Goal: Information Seeking & Learning: Find specific page/section

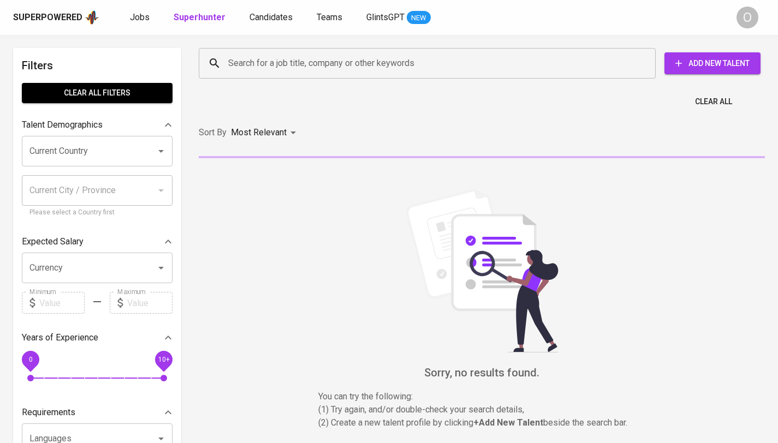
click at [534, 74] on div "Search for a job title, company or other keywords" at bounding box center [427, 63] width 457 height 31
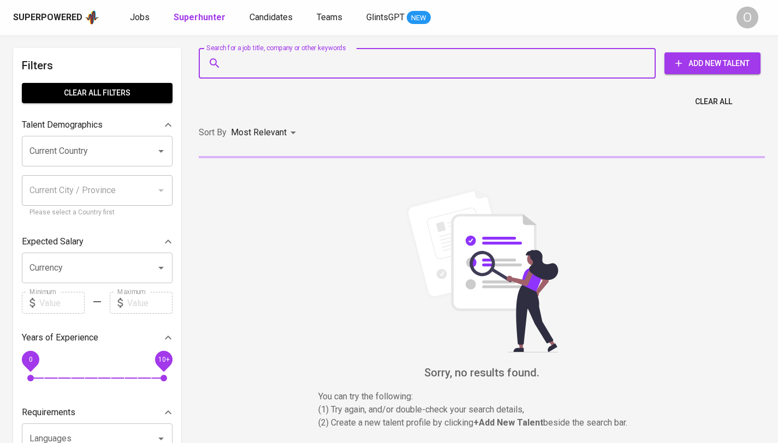
paste input "Marsha Zaki Anggraini"
type input "Marsha Zaki Anggraini"
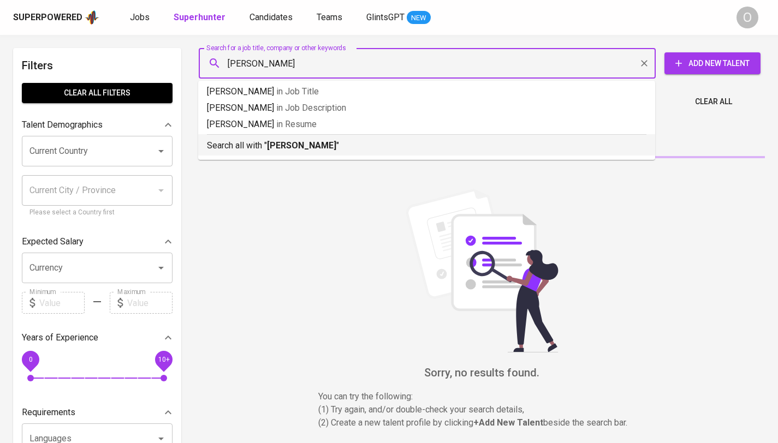
click at [336, 147] on b "Marsha Zaki Anggraini" at bounding box center [301, 145] width 69 height 10
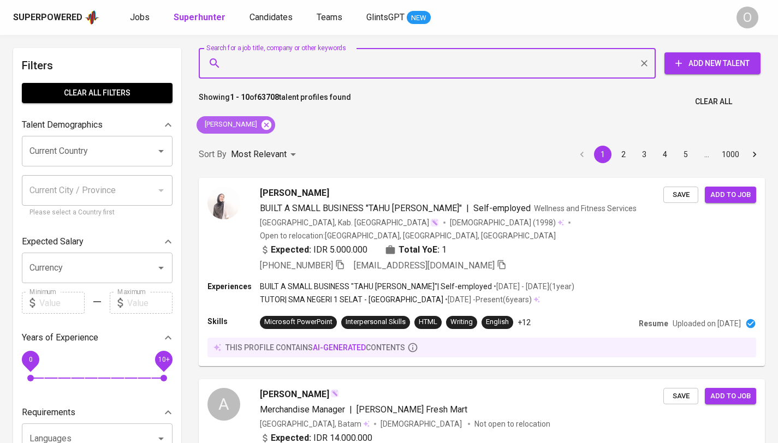
click at [271, 122] on icon at bounding box center [267, 125] width 10 height 10
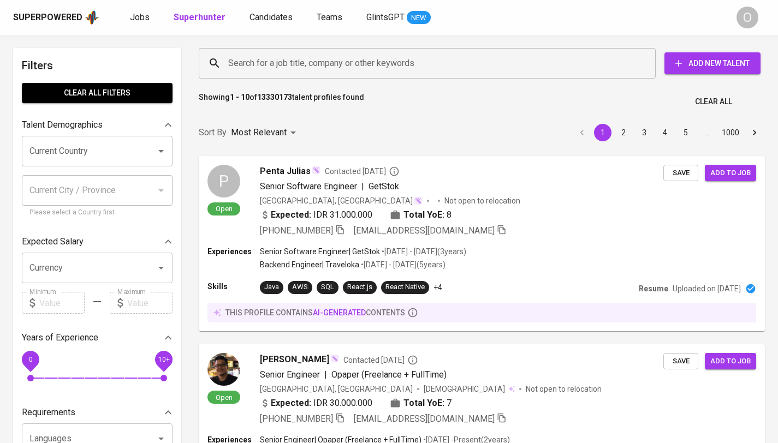
click at [469, 78] on div "Search for a job title, company or other keywords" at bounding box center [427, 63] width 457 height 31
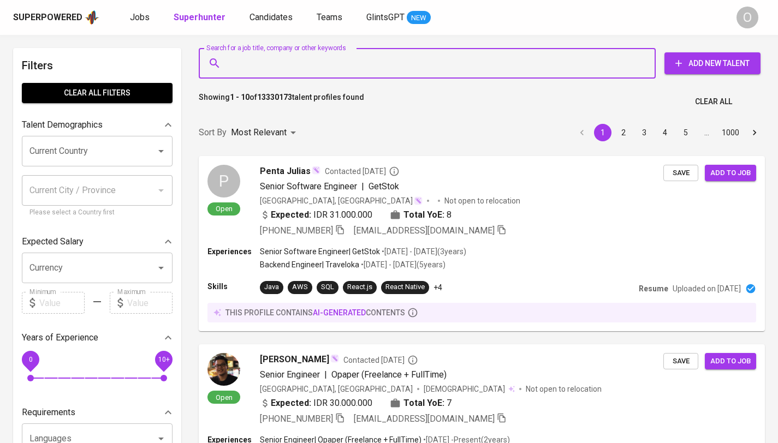
paste input "VERIFIED"
type input "VERIFIED"
paste input "Sondra Puspita"
type input "Sondra Puspita"
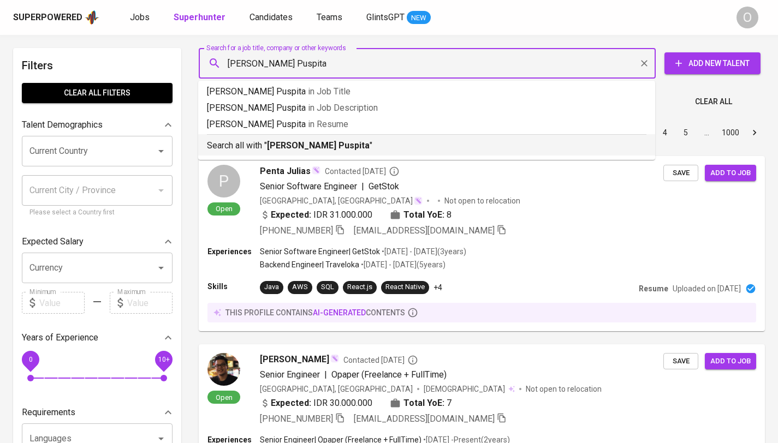
click at [291, 147] on b "Sondra Puspita" at bounding box center [318, 145] width 103 height 10
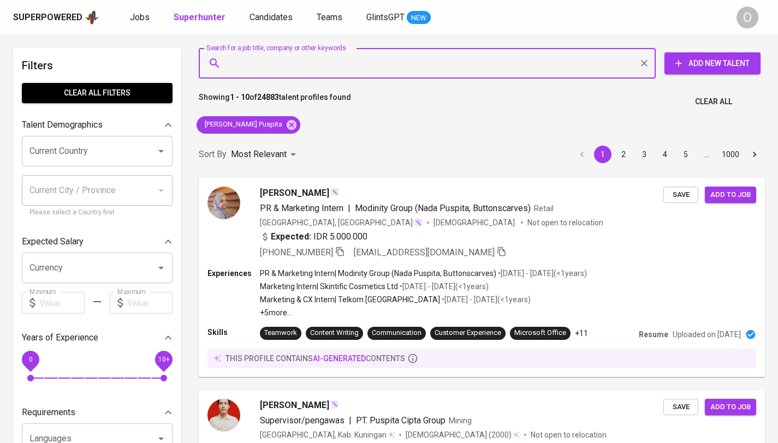
paste input "rahmanfatur23@gmail.com"
type input "rahmanfatur23@gmail.com"
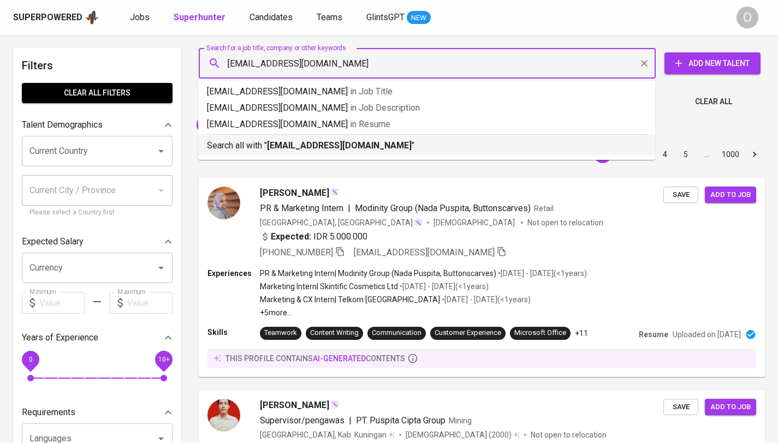
click at [328, 141] on b "rahmanfatur23@gmail.com" at bounding box center [339, 145] width 145 height 10
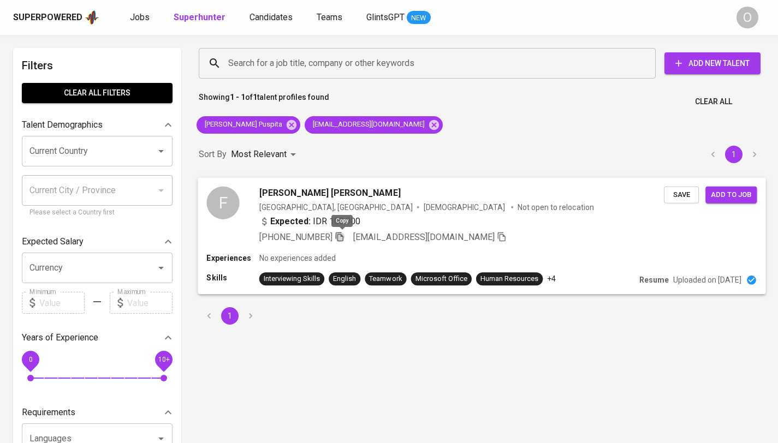
click at [341, 235] on icon "button" at bounding box center [340, 237] width 10 height 10
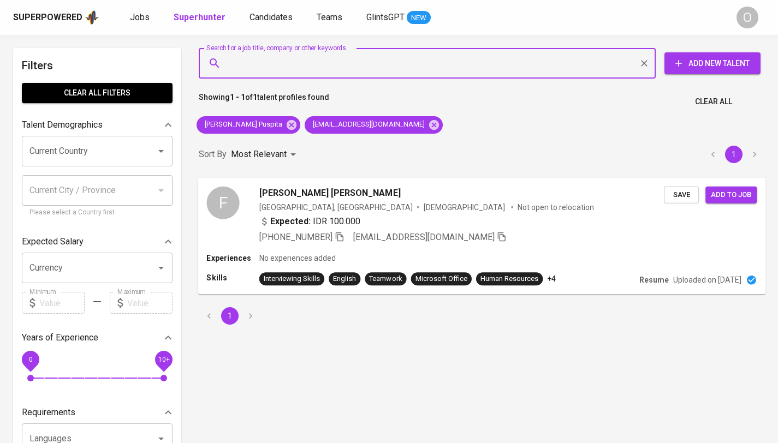
click at [562, 66] on input "Search for a job title, company or other keywords" at bounding box center [430, 63] width 409 height 21
paste input "nariswarisf@gmail.com"
type input "nariswarisf@gmail.com"
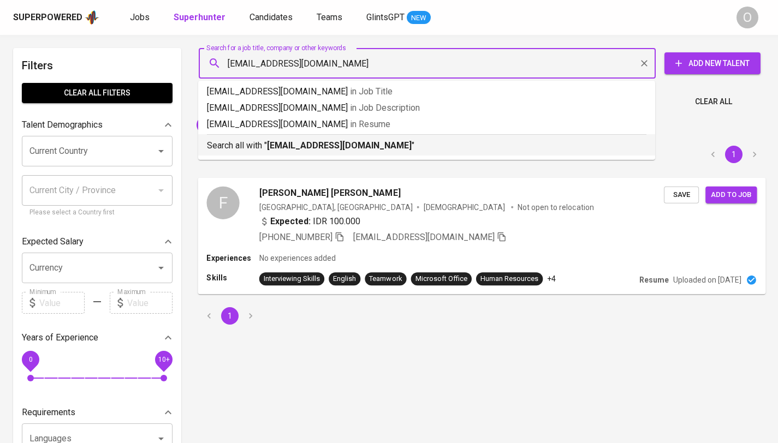
click at [368, 155] on li "Search all with " nariswarisf@gmail.com "" at bounding box center [426, 144] width 457 height 21
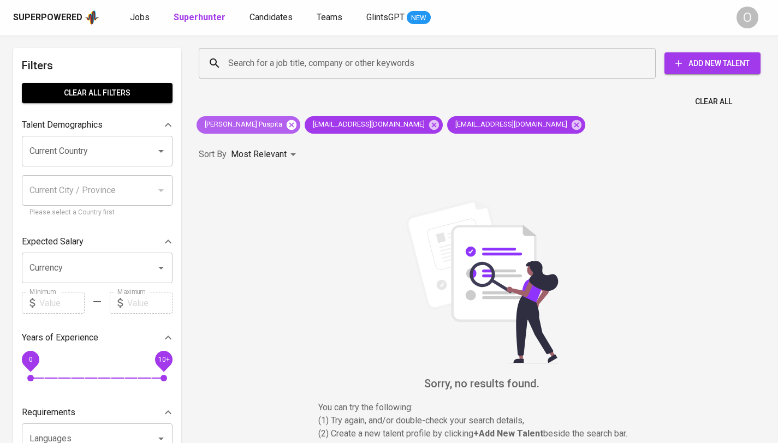
click at [286, 126] on icon at bounding box center [292, 125] width 12 height 12
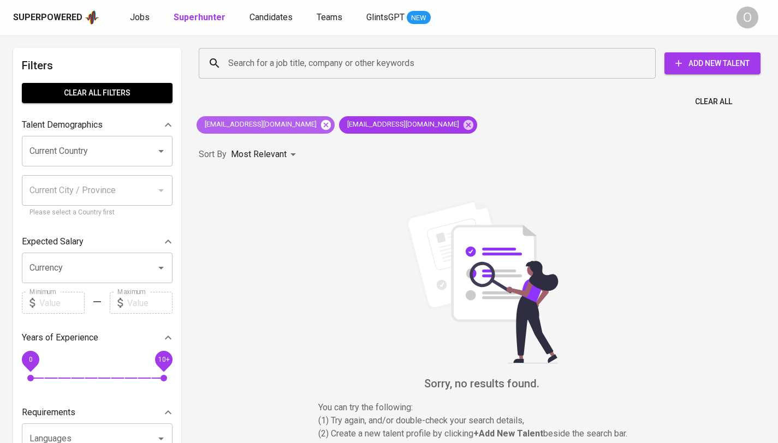
click at [320, 126] on icon at bounding box center [326, 125] width 12 height 12
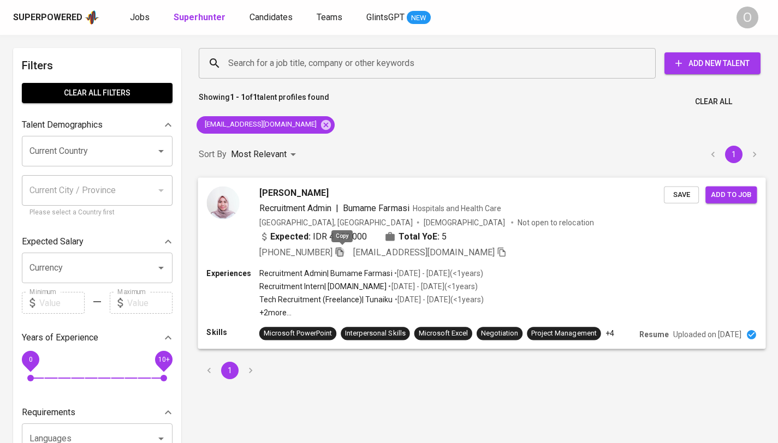
click at [340, 253] on icon "button" at bounding box center [340, 252] width 10 height 10
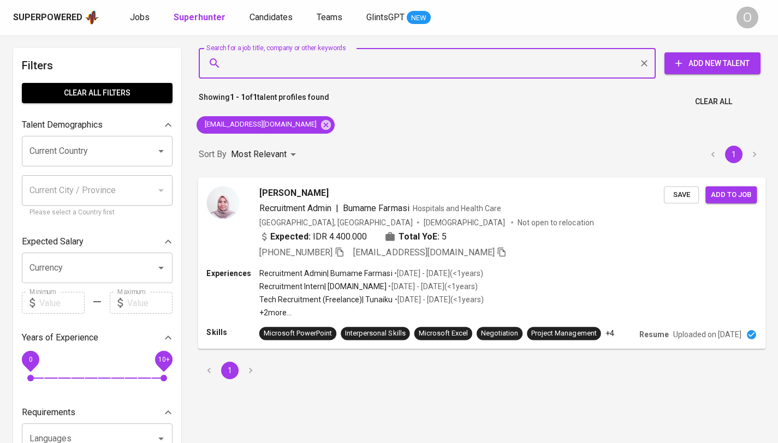
click at [380, 67] on input "Search for a job title, company or other keywords" at bounding box center [430, 63] width 409 height 21
paste input "Melanita Apriyanti"
type input "Melanita Apriyanti"
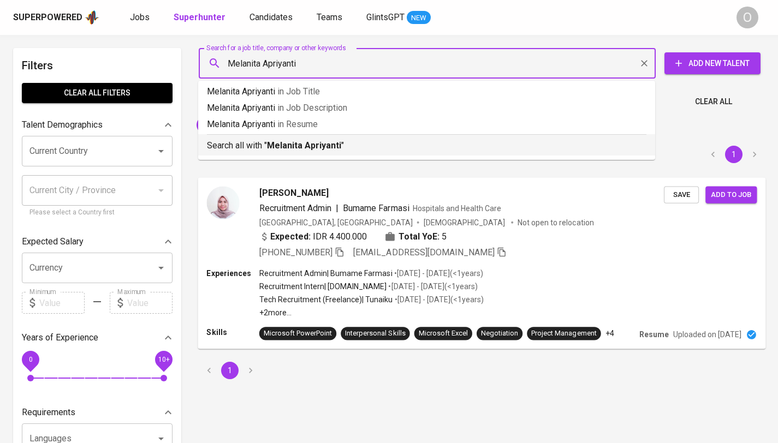
click at [295, 144] on b "Melanita Apriyanti" at bounding box center [304, 145] width 74 height 10
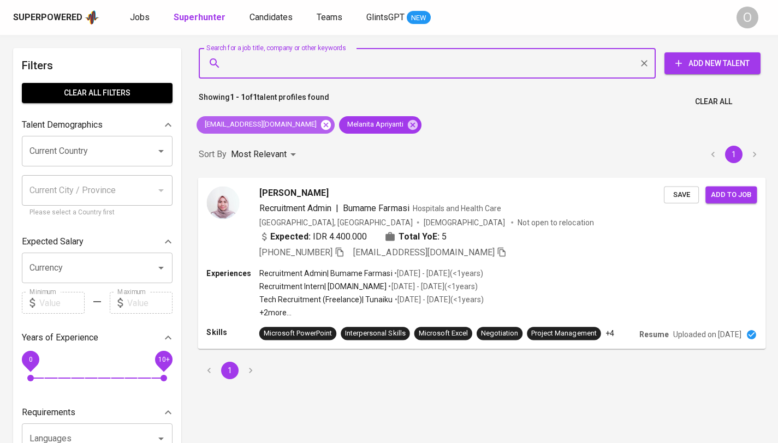
click at [320, 127] on icon at bounding box center [326, 125] width 12 height 12
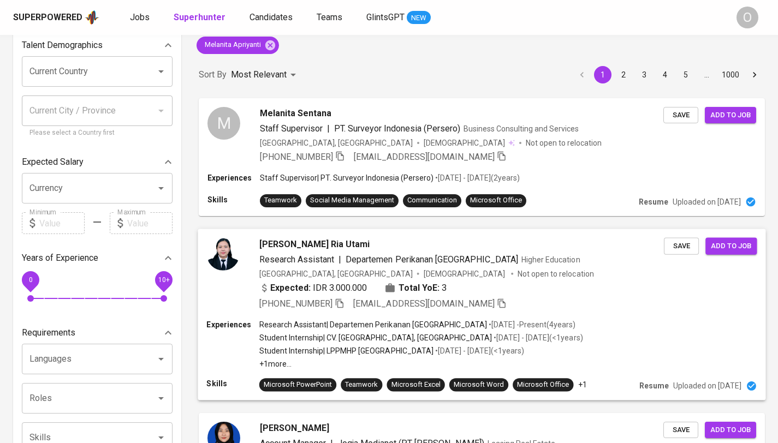
scroll to position [313, 0]
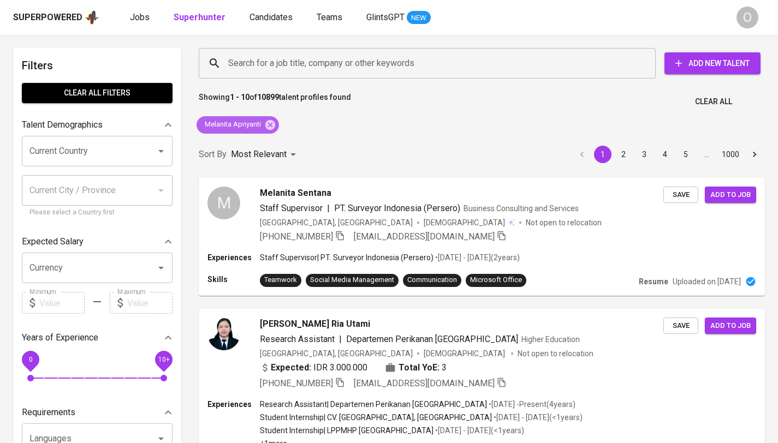
click at [239, 123] on span "Melanita Apriyanti" at bounding box center [232, 125] width 71 height 10
click at [257, 61] on input "Search for a job title, company or other keywords" at bounding box center [430, 63] width 409 height 21
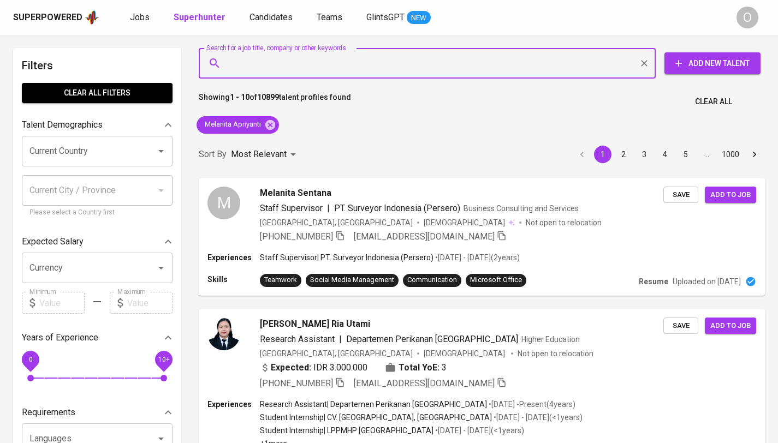
paste input "81930521361"
type input "81930521361"
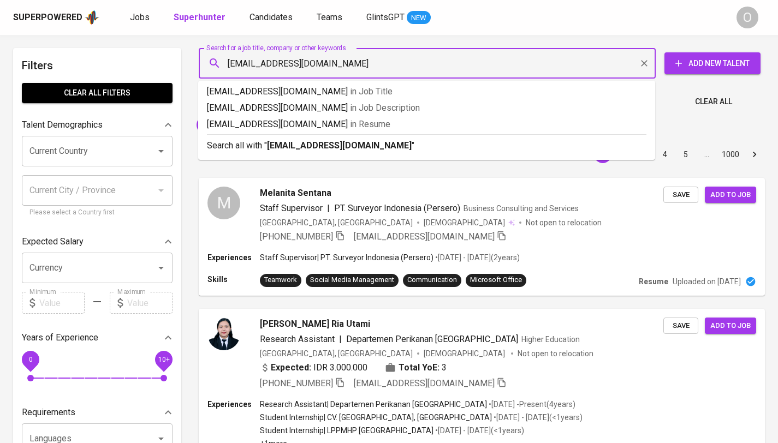
type input "melanitaapriyanti1@gmail.com"
click at [374, 146] on b "melanitaapriyanti1@gmail.com" at bounding box center [339, 145] width 145 height 10
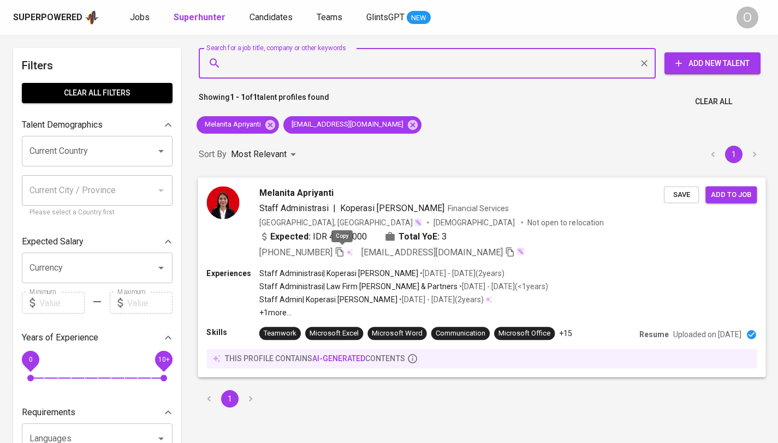
click at [340, 256] on icon "button" at bounding box center [340, 252] width 10 height 10
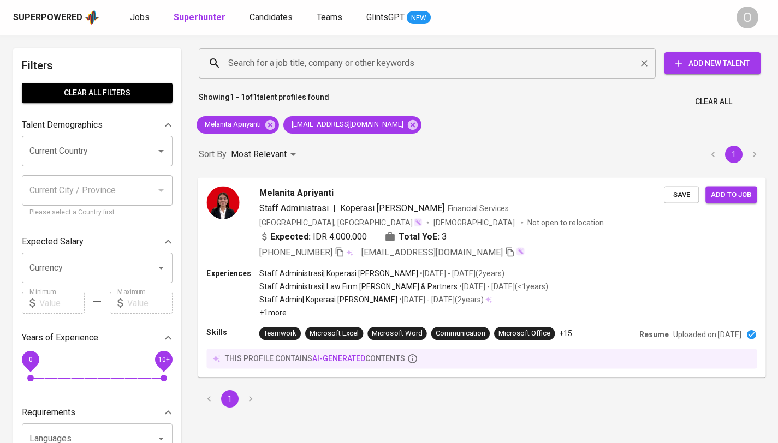
click at [374, 60] on input "Search for a job title, company or other keywords" at bounding box center [430, 63] width 409 height 21
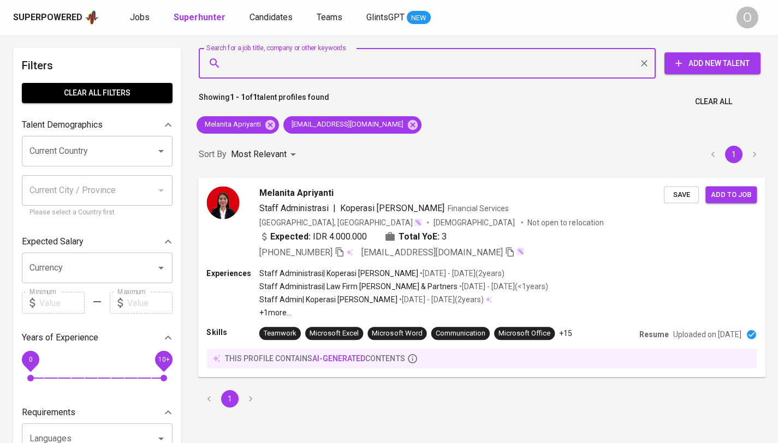
paste input "tasyayw28@gmail.com"
type input "tasyayw28@gmail.com"
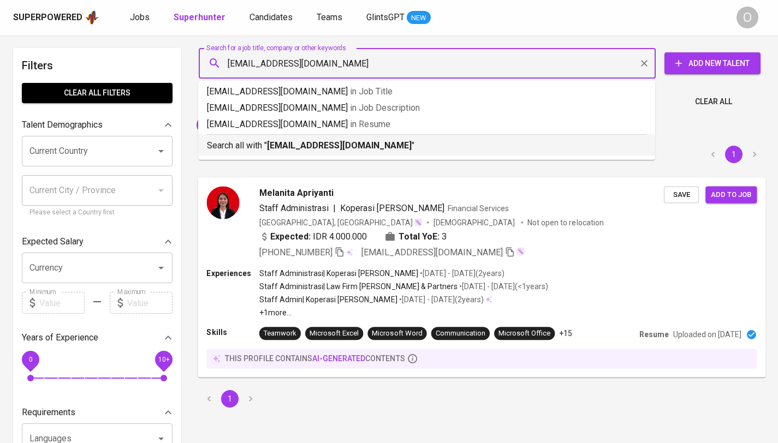
click at [222, 150] on p "Search all with " tasyayw28@gmail.com "" at bounding box center [427, 145] width 440 height 13
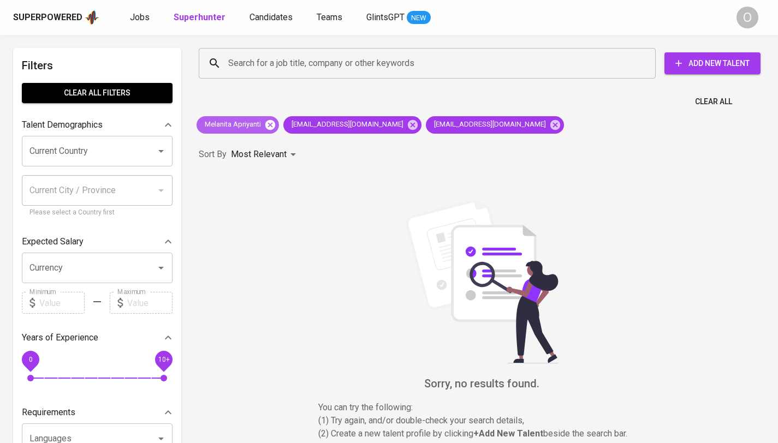
click at [275, 123] on icon at bounding box center [270, 125] width 10 height 10
click at [321, 126] on icon at bounding box center [326, 125] width 10 height 10
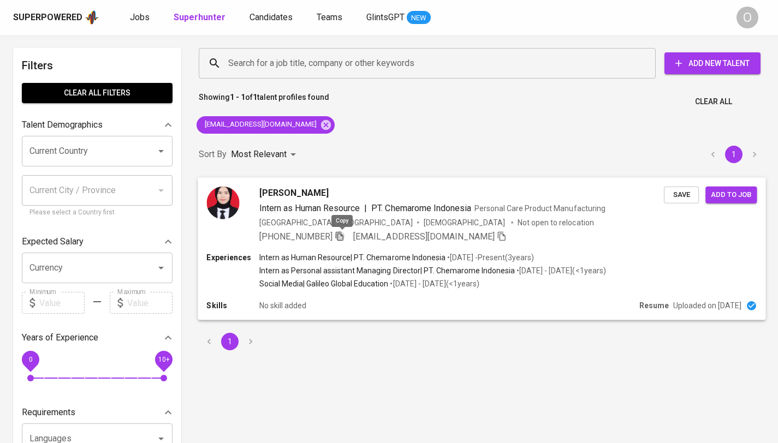
click at [345, 233] on icon "button" at bounding box center [340, 236] width 10 height 10
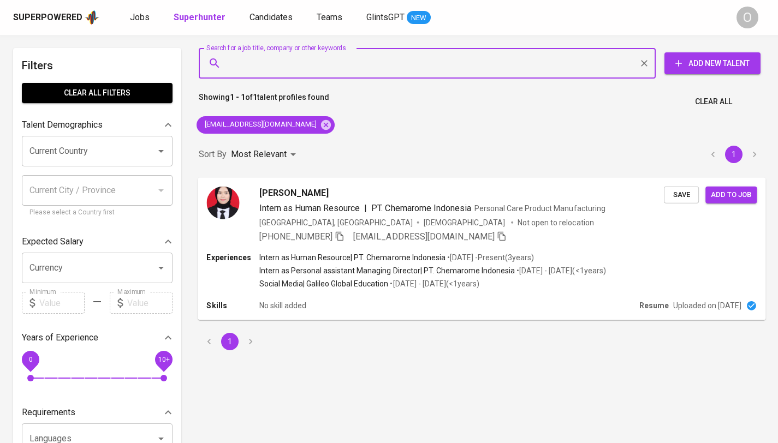
click at [275, 61] on input "Search for a job title, company or other keywords" at bounding box center [430, 63] width 409 height 21
paste input "monacitrass@gmail.com"
type input "monacitrass@gmail.com"
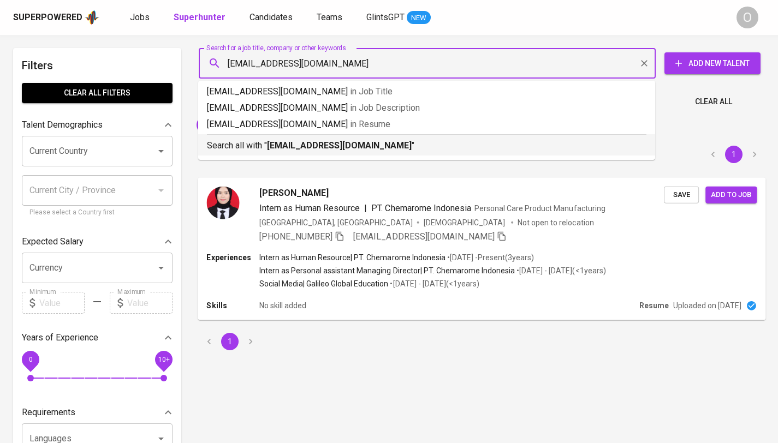
click at [261, 145] on p "Search all with " monacitrass@gmail.com "" at bounding box center [427, 145] width 440 height 13
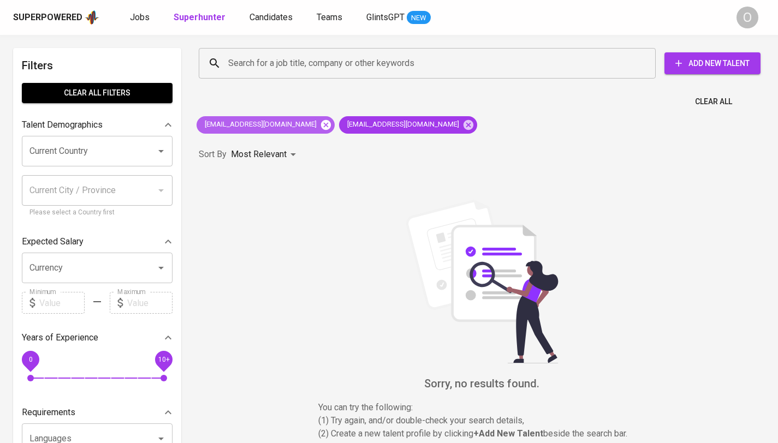
click at [321, 124] on icon at bounding box center [326, 125] width 10 height 10
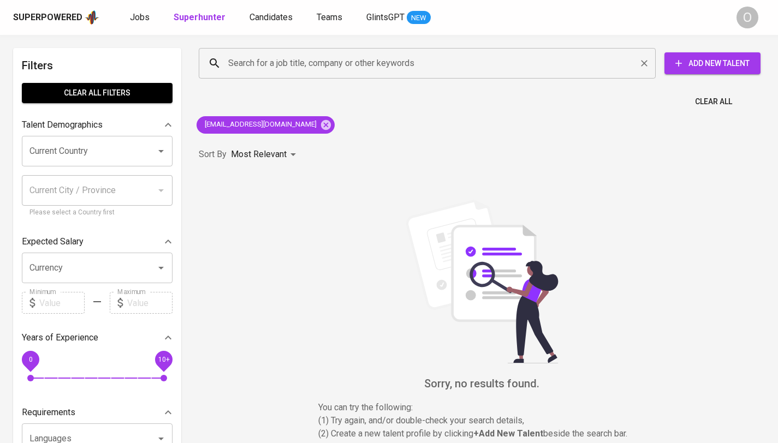
click at [293, 66] on input "Search for a job title, company or other keywords" at bounding box center [430, 63] width 409 height 21
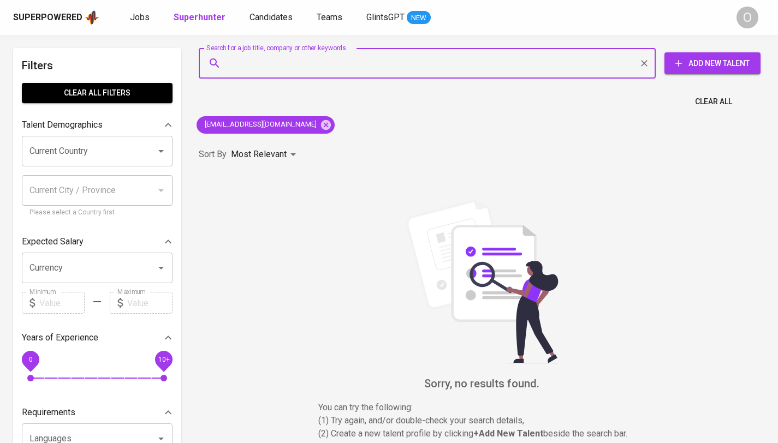
paste input "q2look4me@gmail.com"
type input "q2look4me@gmail.com"
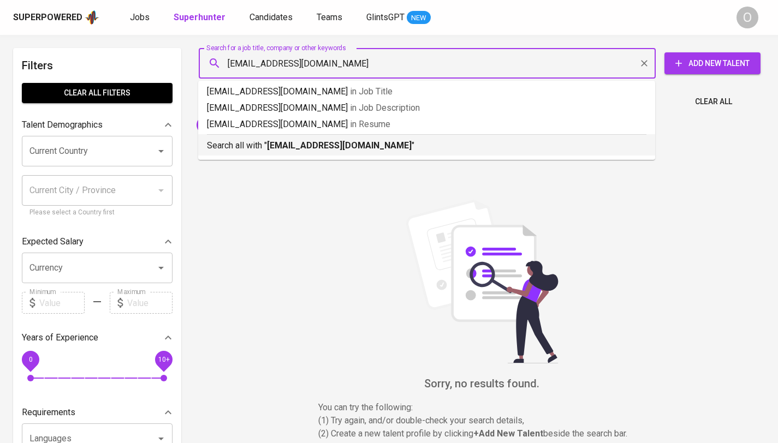
click at [293, 142] on b "q2look4me@gmail.com" at bounding box center [339, 145] width 145 height 10
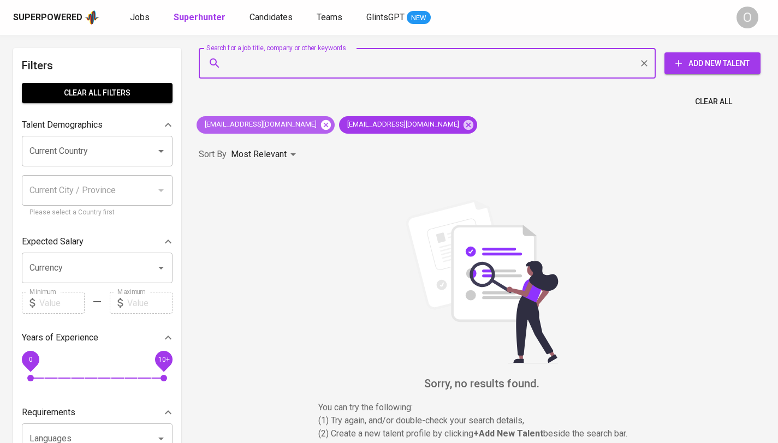
click at [321, 128] on icon at bounding box center [326, 125] width 10 height 10
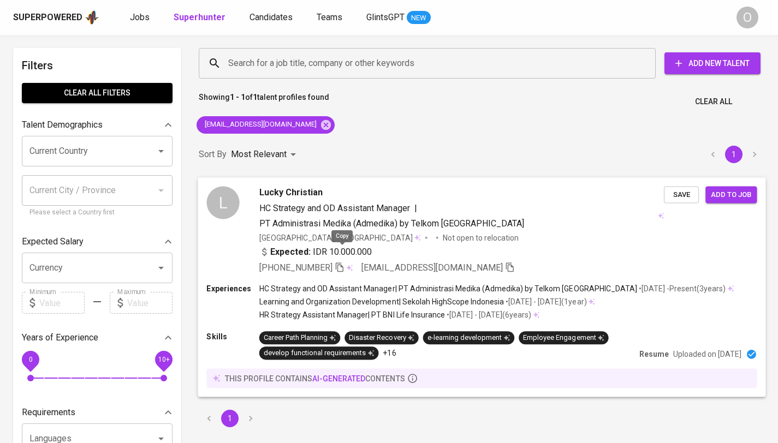
click at [339, 262] on icon "button" at bounding box center [340, 267] width 10 height 10
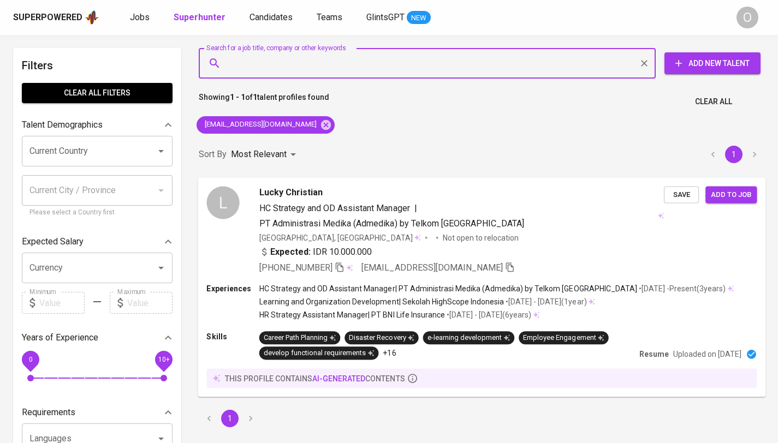
click at [296, 61] on input "Search for a job title, company or other keywords" at bounding box center [430, 63] width 409 height 21
paste input "lelynurfitriani13@gmail.com"
type input "lelynurfitriani13@gmail.com"
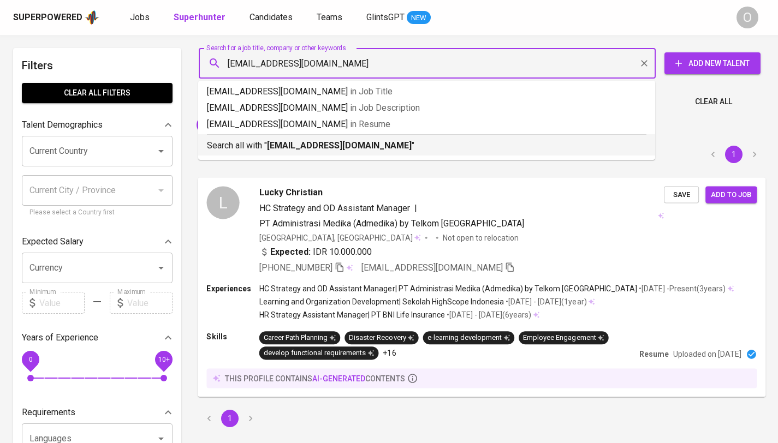
click at [283, 146] on b "lelynurfitriani13@gmail.com" at bounding box center [339, 145] width 145 height 10
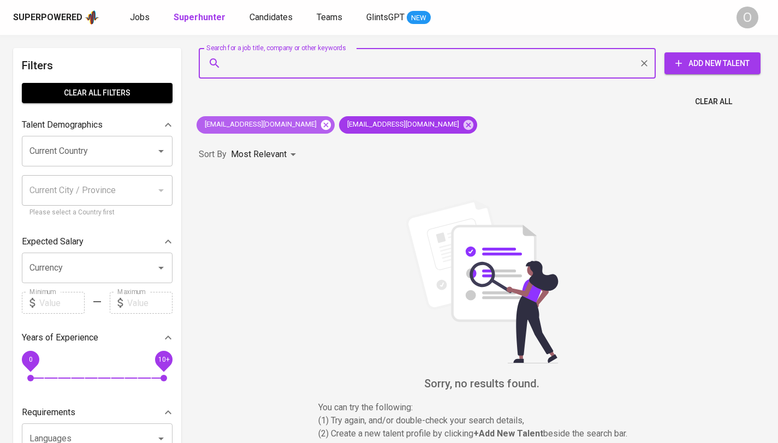
click at [321, 126] on icon at bounding box center [326, 125] width 10 height 10
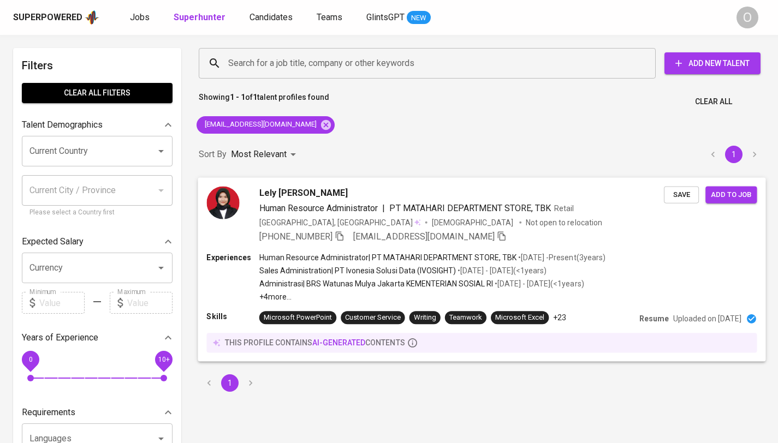
click at [344, 239] on icon "button" at bounding box center [340, 236] width 10 height 10
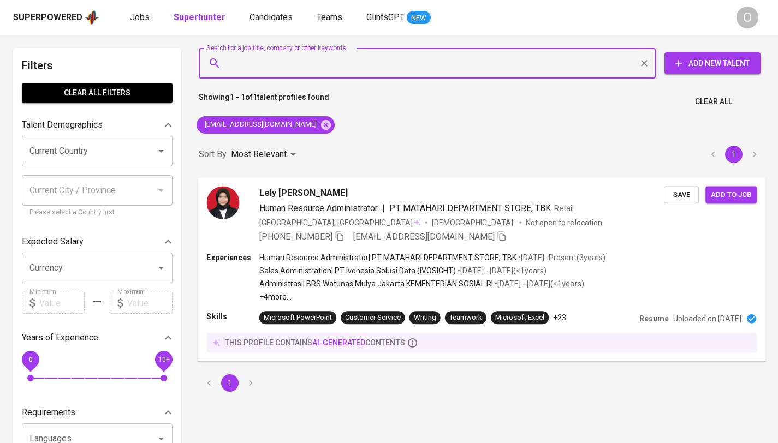
click at [276, 67] on input "Search for a job title, company or other keywords" at bounding box center [430, 63] width 409 height 21
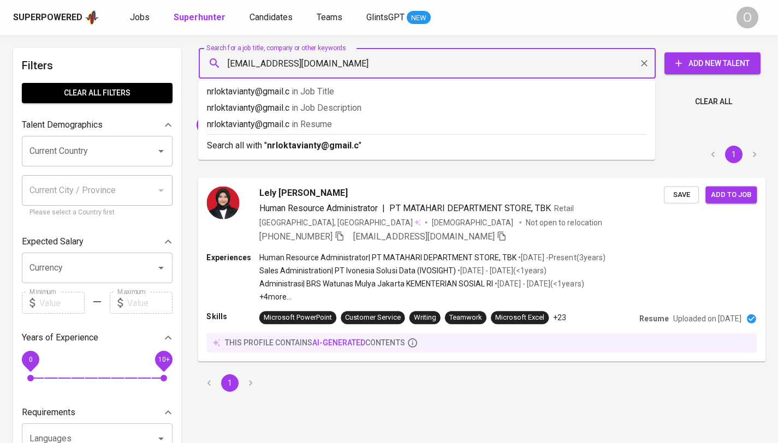
type input "nrloktavianty@gmail.com"
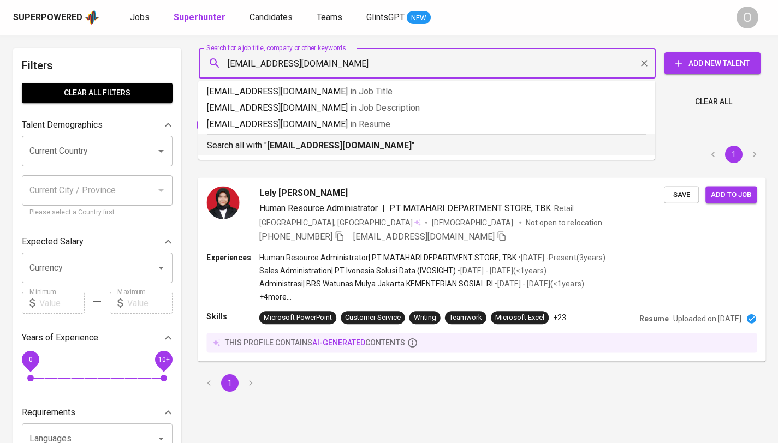
click at [223, 147] on p "Search all with " nrloktavianty@gmail.com "" at bounding box center [427, 145] width 440 height 13
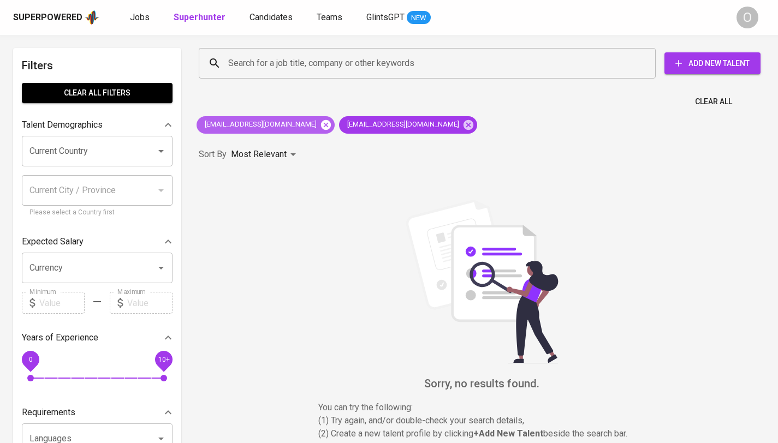
click at [321, 125] on icon at bounding box center [326, 125] width 10 height 10
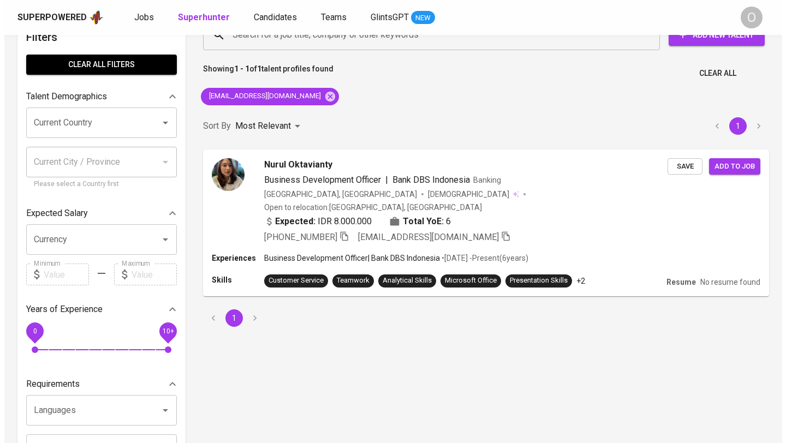
scroll to position [28, 0]
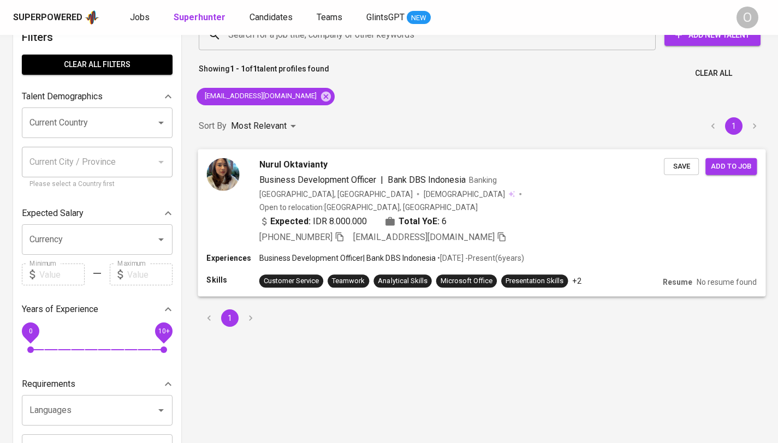
click at [293, 253] on p "Business Development Officer | Bank DBS Indonesia" at bounding box center [347, 258] width 176 height 11
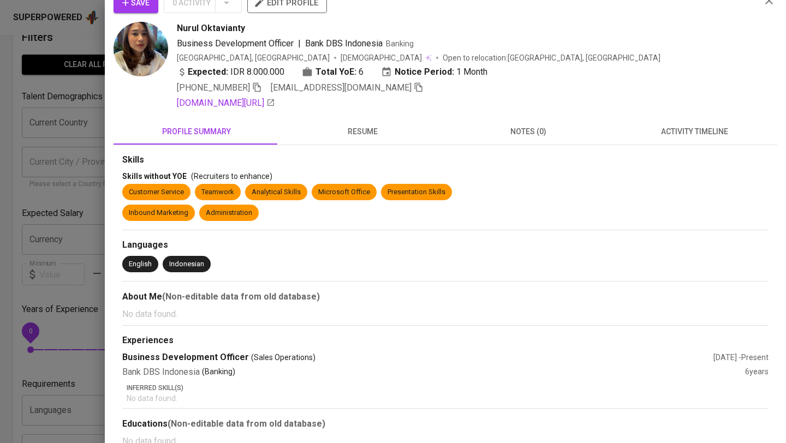
scroll to position [0, 0]
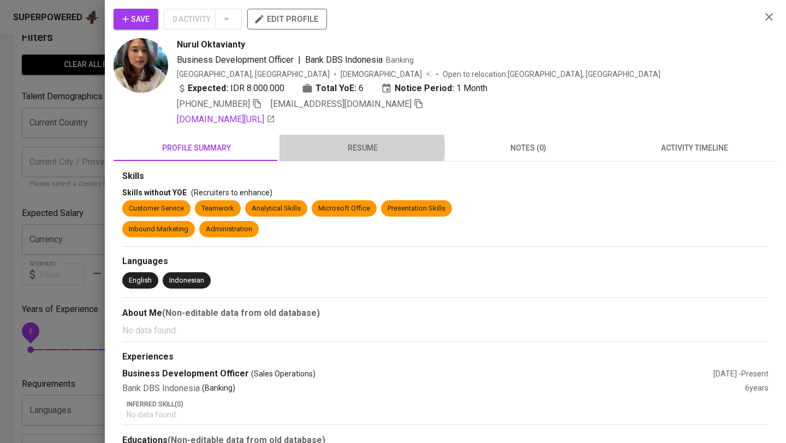
click at [348, 149] on span "resume" at bounding box center [362, 148] width 153 height 14
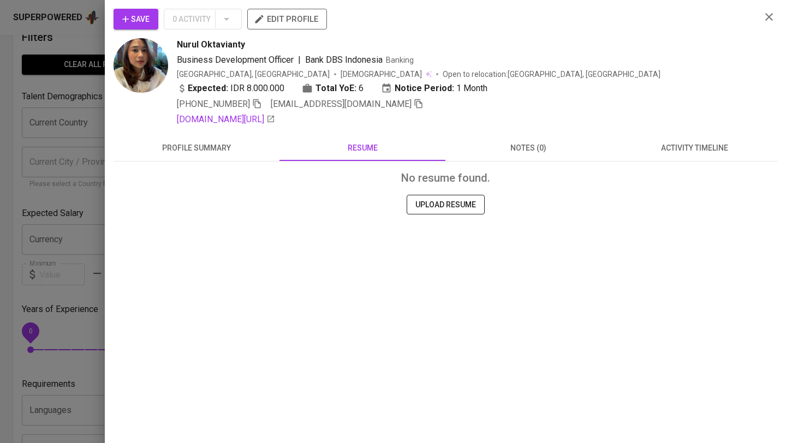
click at [174, 138] on button "profile summary" at bounding box center [197, 148] width 166 height 26
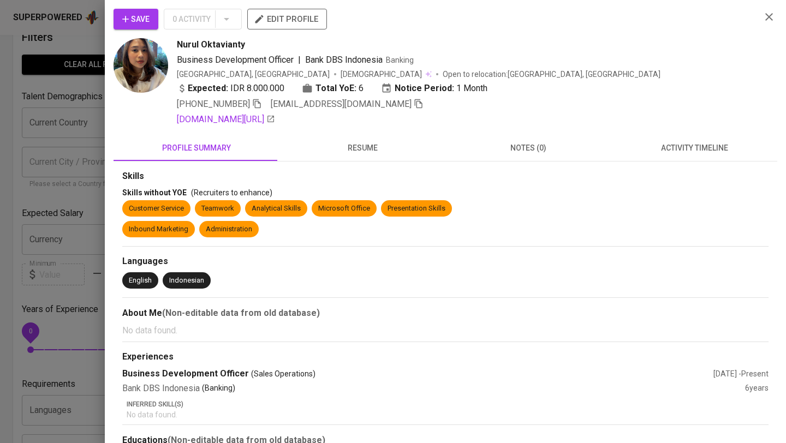
click at [670, 155] on button "activity timeline" at bounding box center [695, 148] width 166 height 26
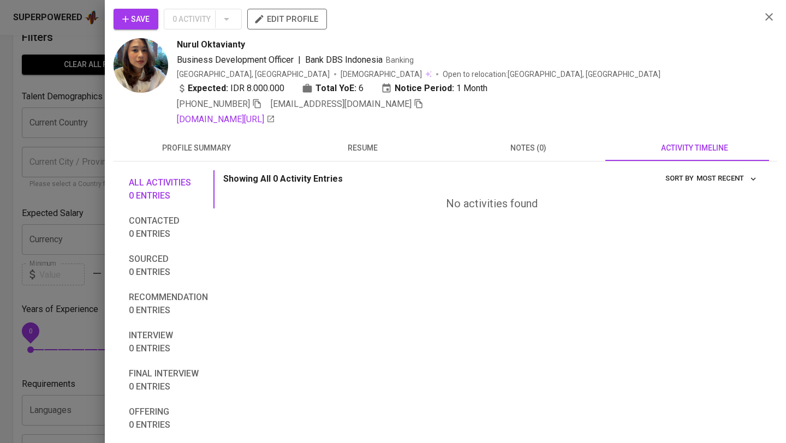
click at [491, 140] on button "notes (0)" at bounding box center [529, 148] width 166 height 26
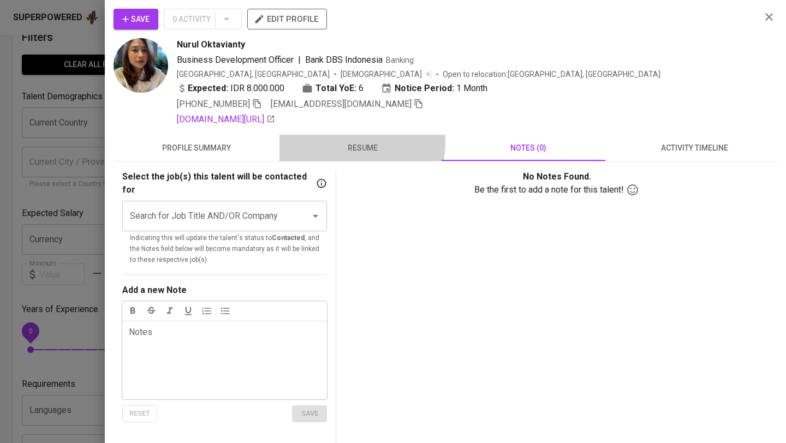
click at [342, 143] on span "resume" at bounding box center [362, 148] width 153 height 14
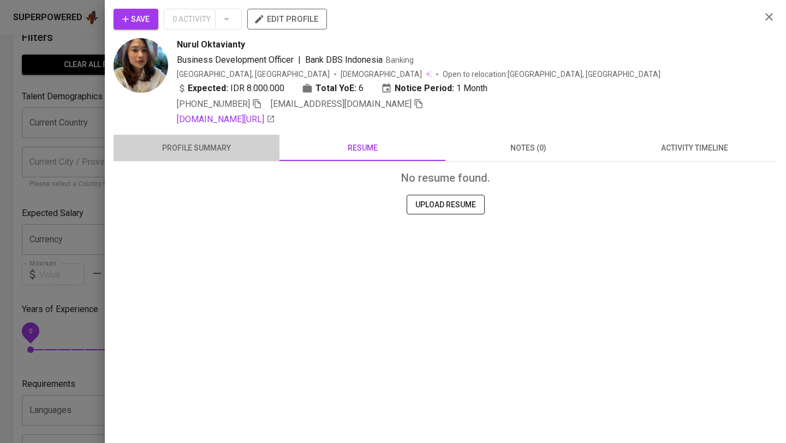
click at [234, 149] on span "profile summary" at bounding box center [196, 148] width 153 height 14
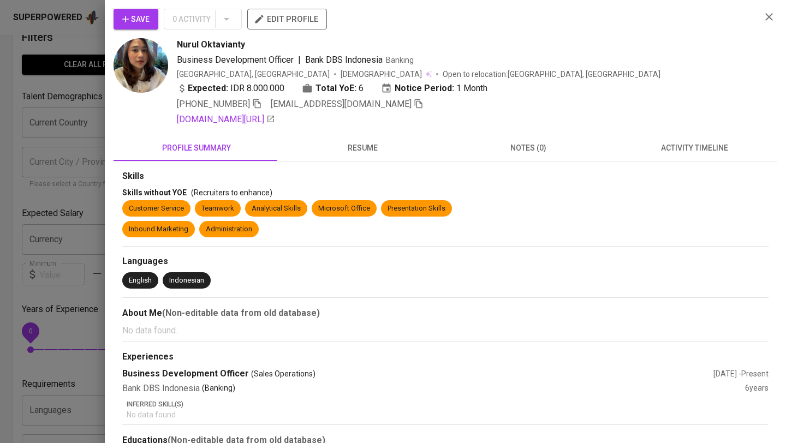
click at [763, 21] on icon "button" at bounding box center [769, 16] width 13 height 13
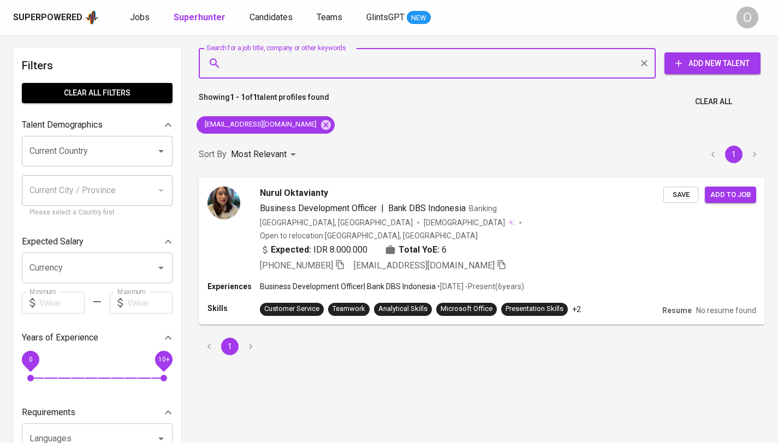
click at [325, 63] on input "Search for a job title, company or other keywords" at bounding box center [430, 63] width 409 height 21
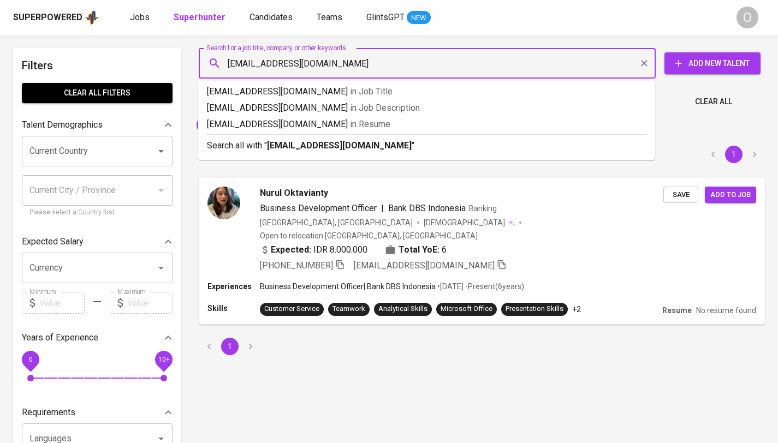
type input "nuruloktavianty14@gmail.com"
click at [322, 143] on b "nuruloktavianty14@gmail.com" at bounding box center [339, 145] width 145 height 10
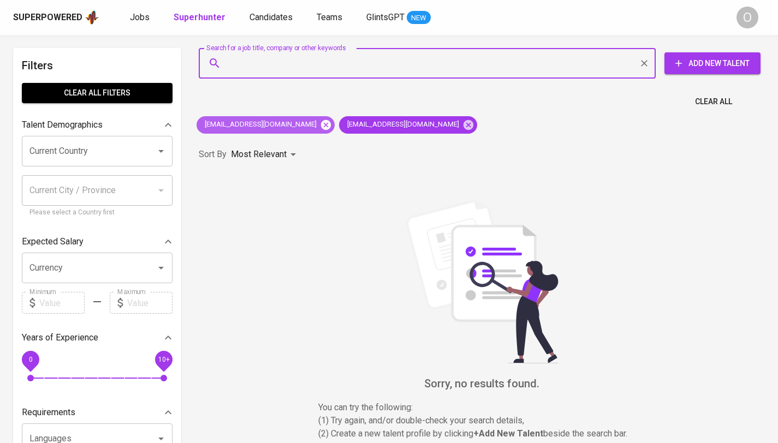
click at [321, 128] on icon at bounding box center [326, 125] width 10 height 10
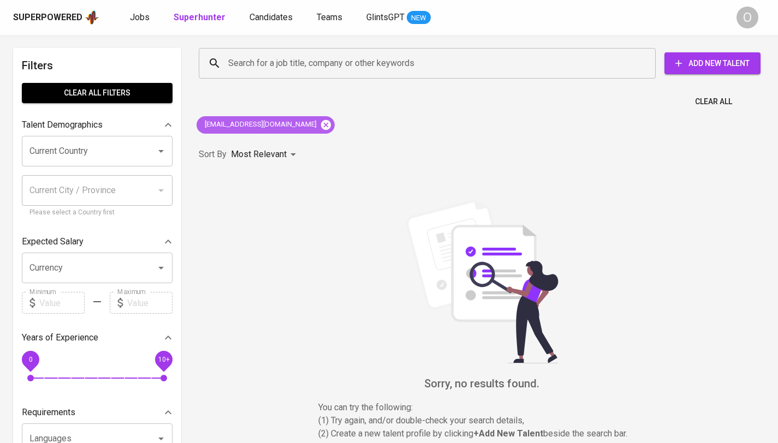
click at [321, 128] on icon at bounding box center [326, 125] width 10 height 10
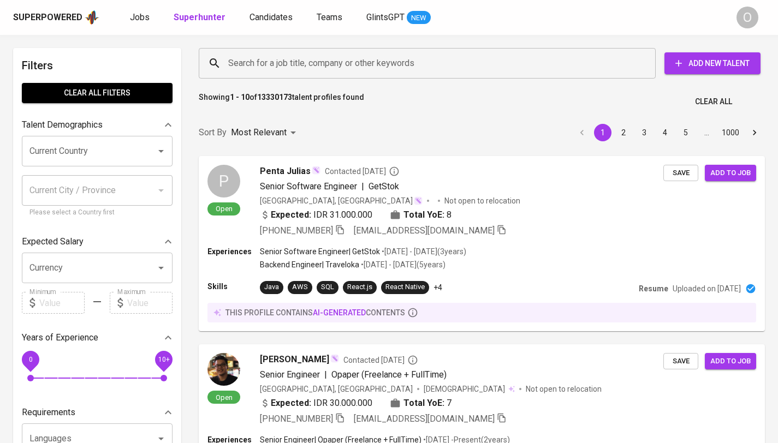
click at [239, 78] on div "Search for a job title, company or other keywords" at bounding box center [427, 63] width 457 height 31
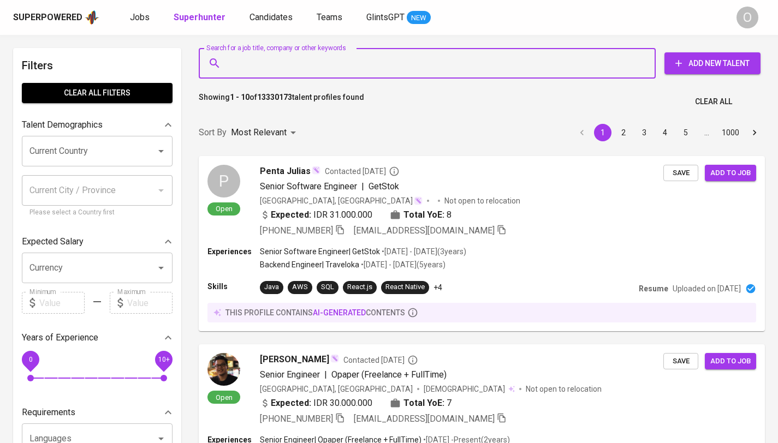
paste input "[EMAIL_ADDRESS][DOMAIN_NAME]"
type input "[EMAIL_ADDRESS][DOMAIN_NAME]"
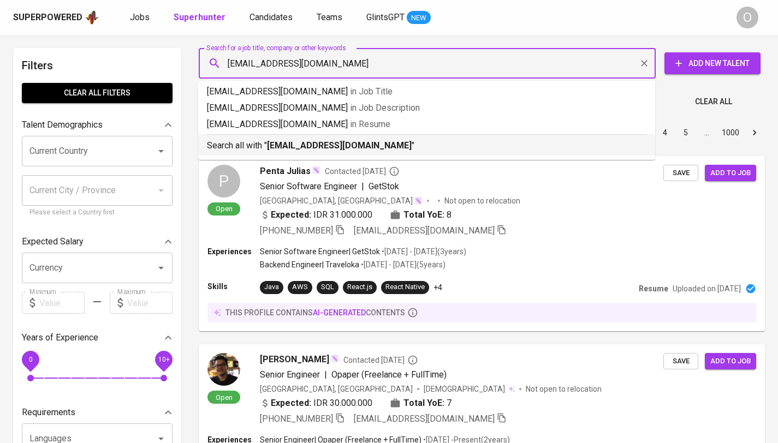
click at [259, 149] on p "Search all with " [EMAIL_ADDRESS][DOMAIN_NAME] "" at bounding box center [427, 145] width 440 height 13
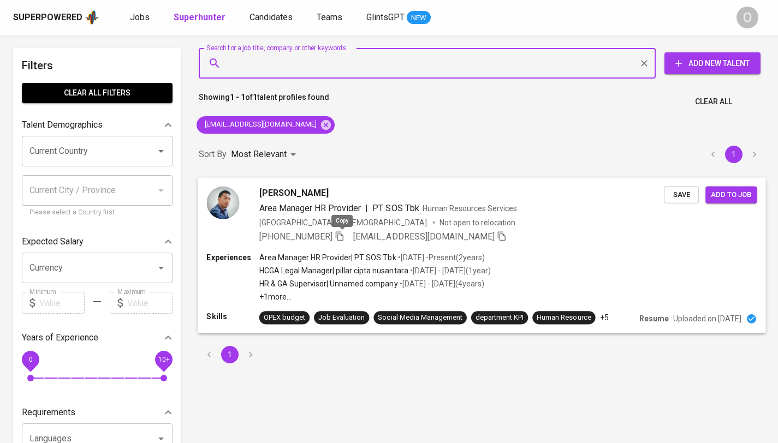
click at [343, 238] on icon "button" at bounding box center [340, 236] width 10 height 10
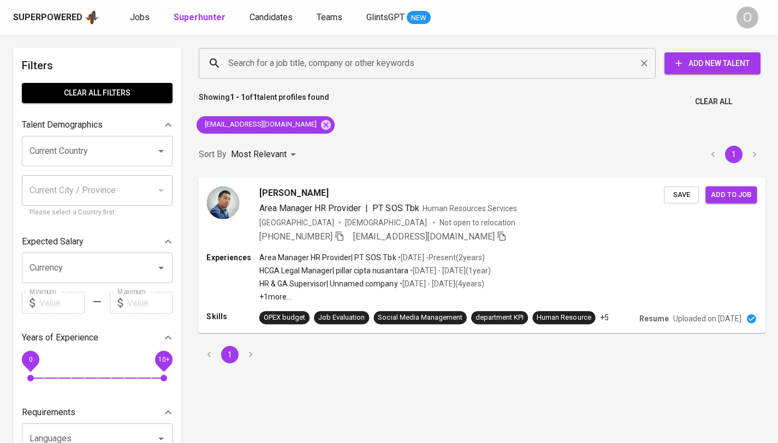
click at [304, 62] on input "Search for a job title, company or other keywords" at bounding box center [430, 63] width 409 height 21
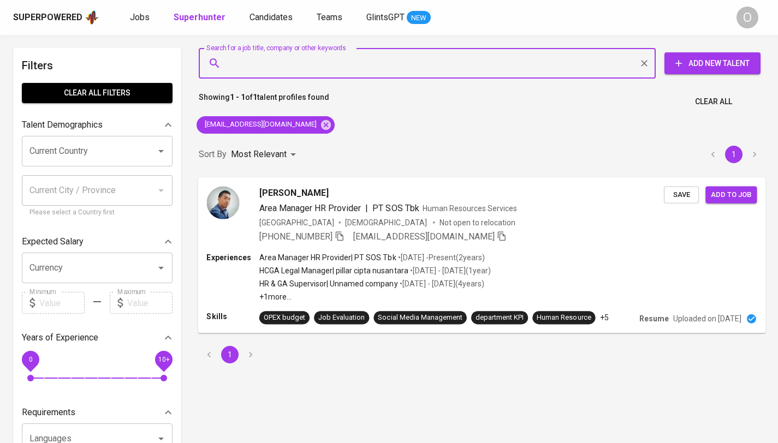
paste input "fahreza.abdillah@"
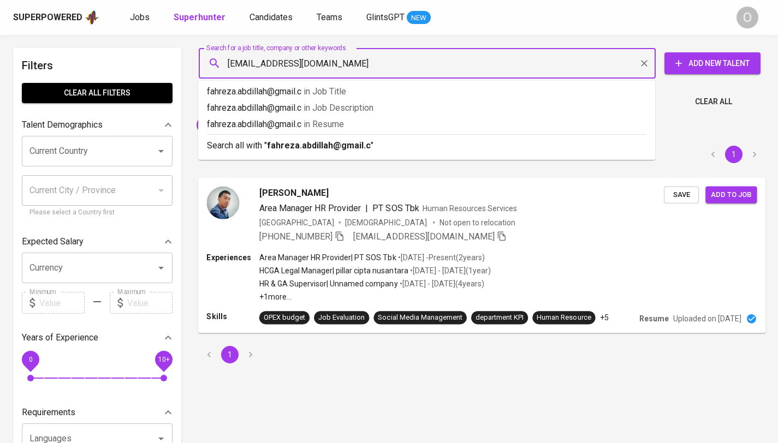
type input "fahreza.abdillah@gmail.com"
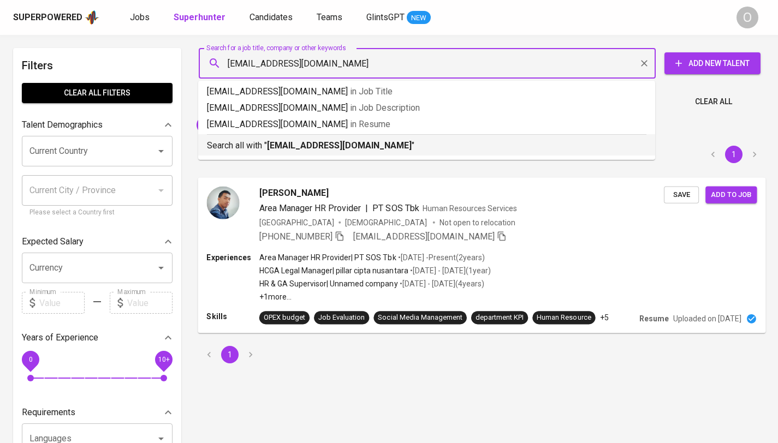
click at [285, 152] on li "Search all with " fahreza.abdillah@gmail.com "" at bounding box center [426, 144] width 457 height 21
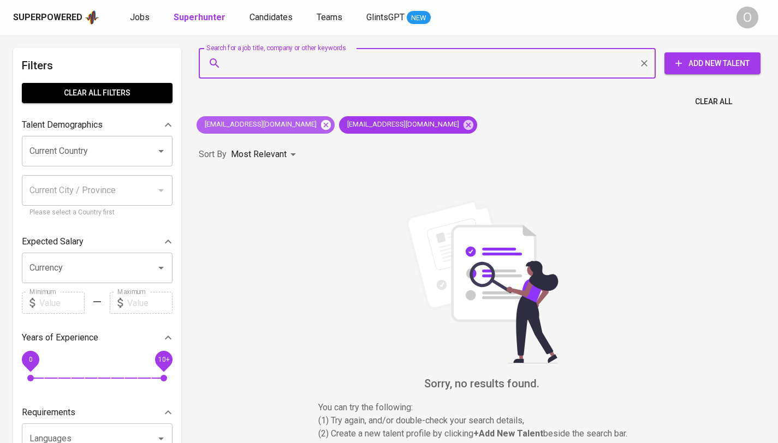
click at [321, 129] on icon at bounding box center [326, 125] width 10 height 10
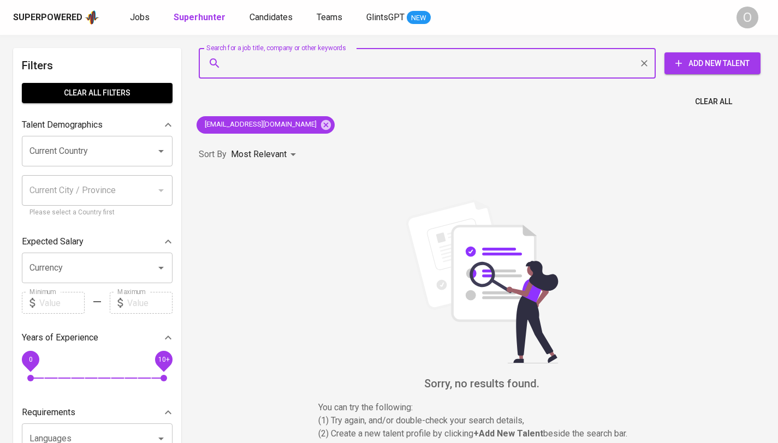
click at [260, 66] on input "Search for a job title, company or other keywords" at bounding box center [430, 63] width 409 height 21
paste input "Fahreza Abdillah"
type input "Fahreza Abdillah"
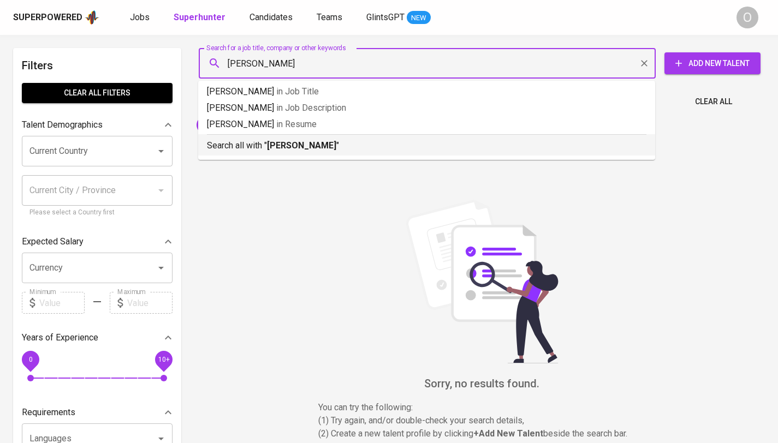
click at [251, 148] on p "Search all with " Fahreza Abdillah "" at bounding box center [427, 145] width 440 height 13
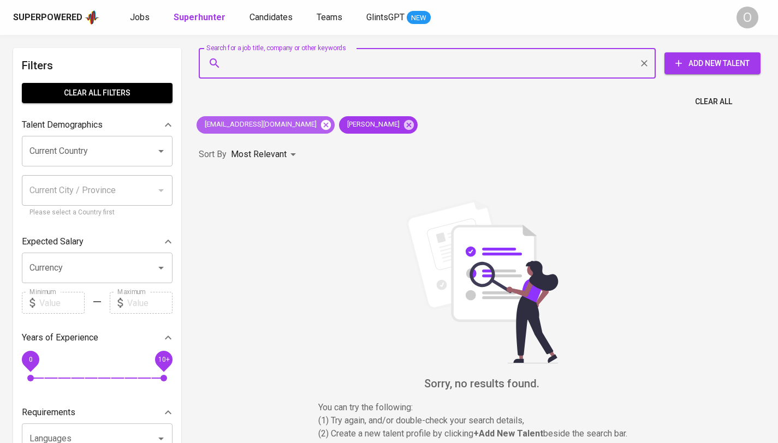
click at [321, 128] on icon at bounding box center [326, 125] width 10 height 10
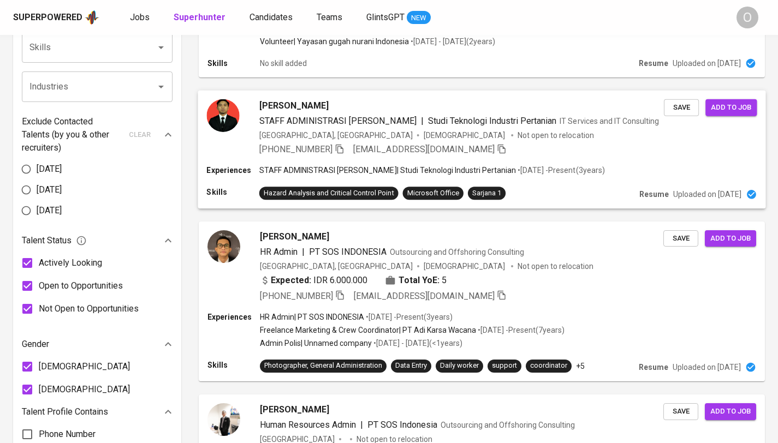
scroll to position [488, 0]
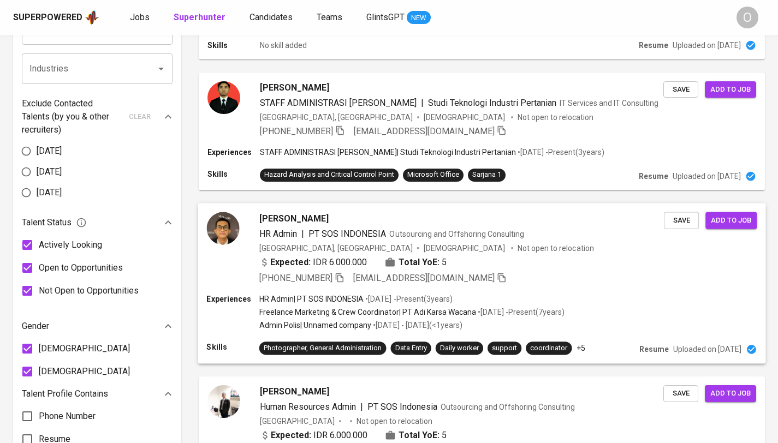
click at [341, 275] on icon "button" at bounding box center [340, 277] width 10 height 10
click at [342, 272] on icon "button" at bounding box center [340, 277] width 10 height 10
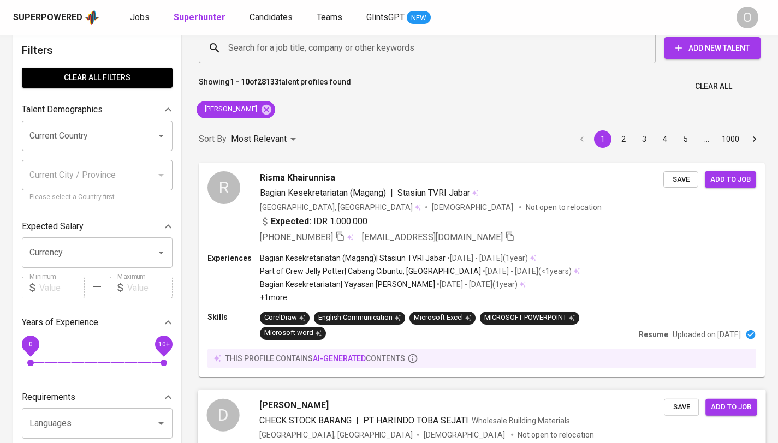
scroll to position [0, 0]
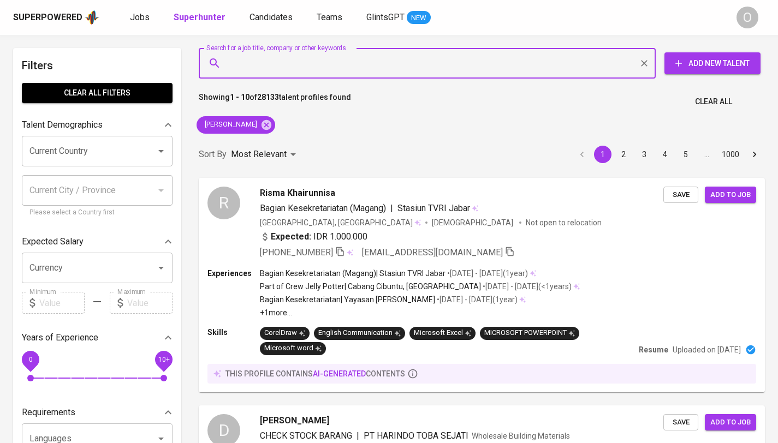
click at [278, 58] on input "Search for a job title, company or other keywords" at bounding box center [430, 63] width 409 height 21
paste input "dwisepti.purbayanti@gmail.com"
type input "dwisepti.purbayanti@gmail.com"
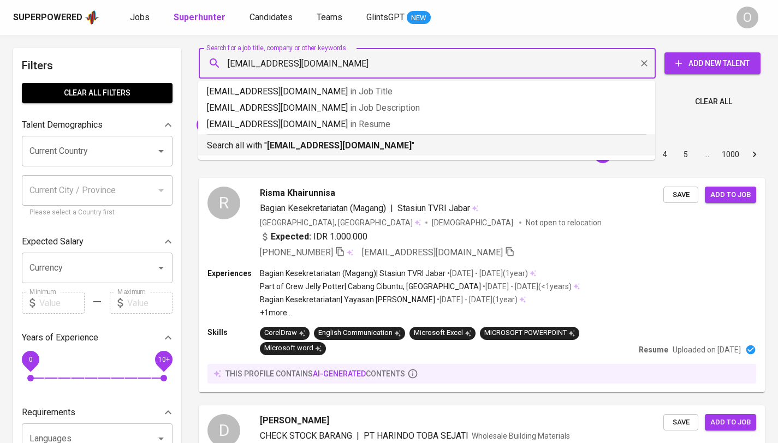
click at [286, 146] on b "dwisepti.purbayanti@gmail.com" at bounding box center [339, 145] width 145 height 10
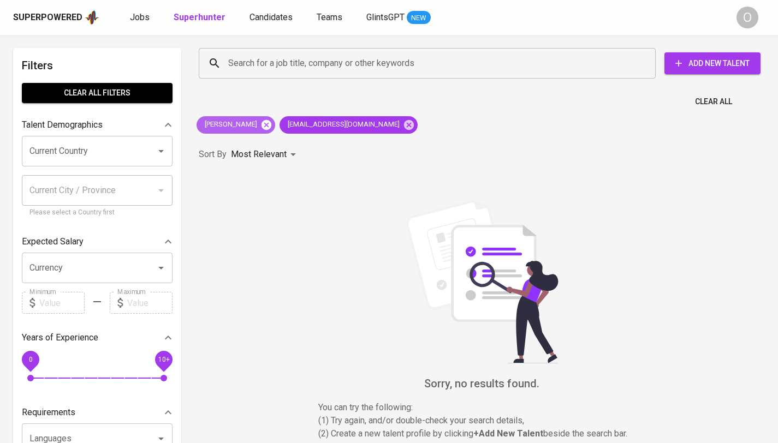
click at [263, 123] on icon at bounding box center [267, 125] width 10 height 10
click at [370, 66] on input "Search for a job title, company or other keywords" at bounding box center [430, 63] width 409 height 21
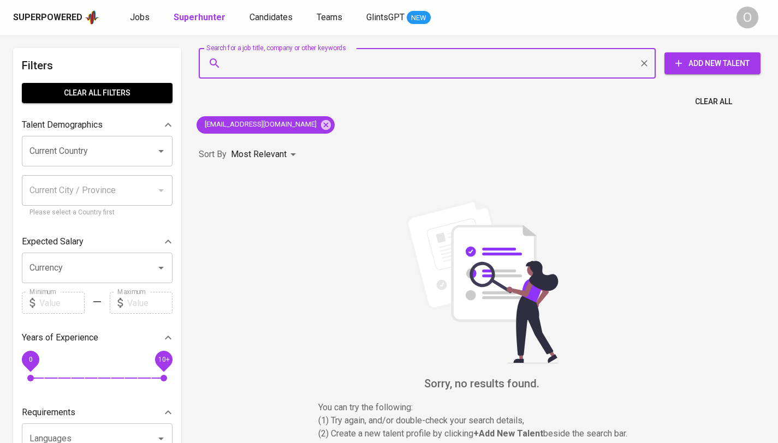
paste input "anandakrisna61@ymail.com"
type input "anandakrisna61@ymail.com"
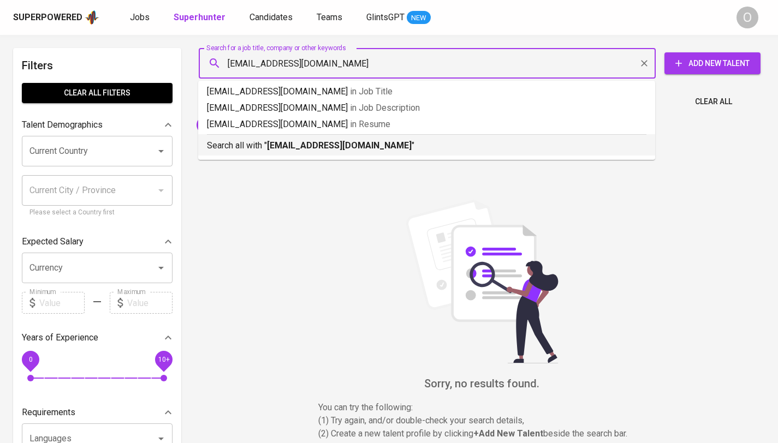
click at [310, 141] on b "anandakrisna61@ymail.com" at bounding box center [339, 145] width 145 height 10
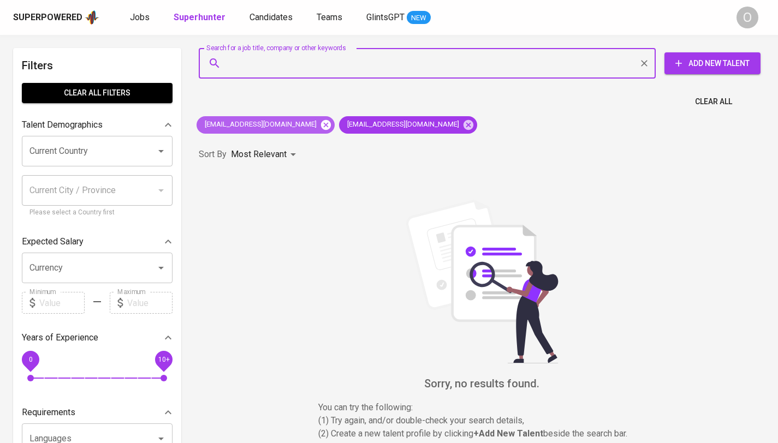
click at [321, 127] on icon at bounding box center [326, 125] width 10 height 10
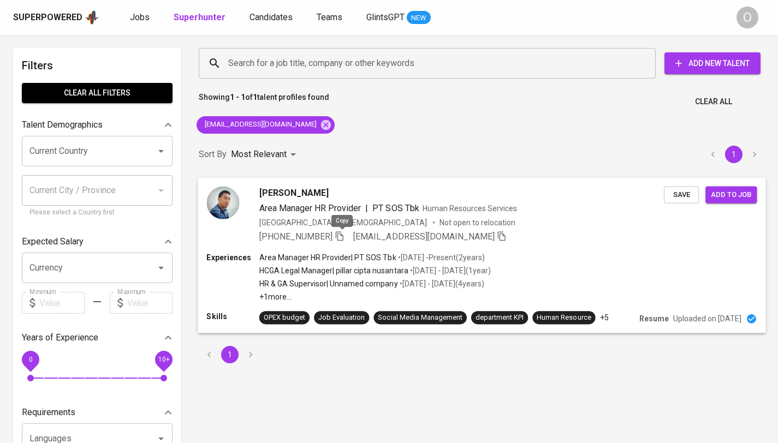
click at [341, 234] on icon "button" at bounding box center [340, 236] width 10 height 10
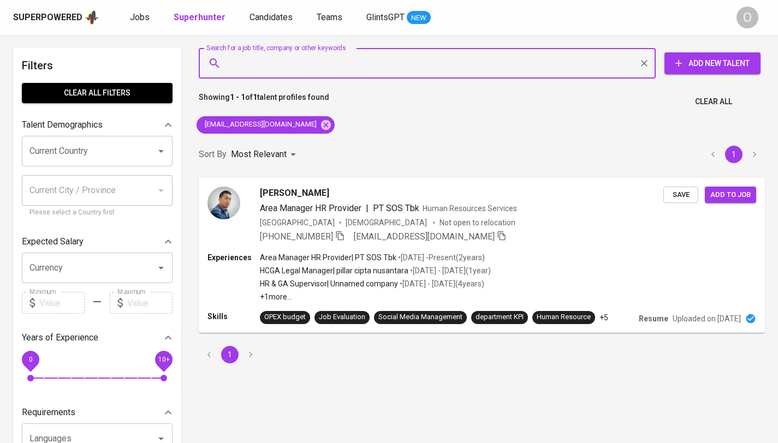
click at [280, 68] on input "Search for a job title, company or other keywords" at bounding box center [430, 63] width 409 height 21
paste input "Jennifer Manuella"
type input "Jennifer Manuella"
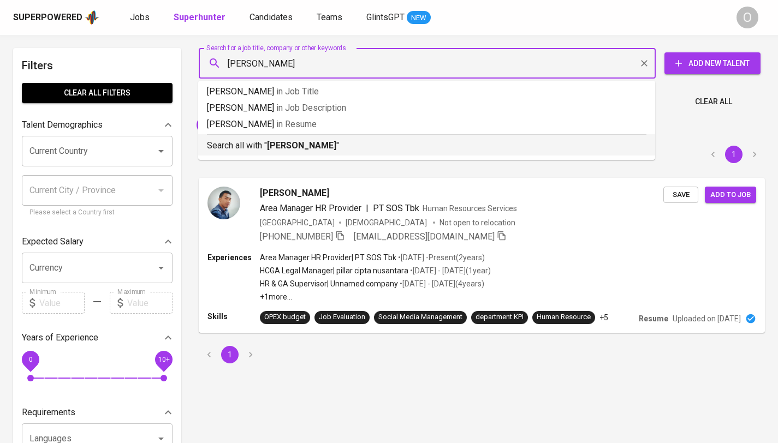
click at [294, 141] on b "Jennifer Manuella" at bounding box center [301, 145] width 69 height 10
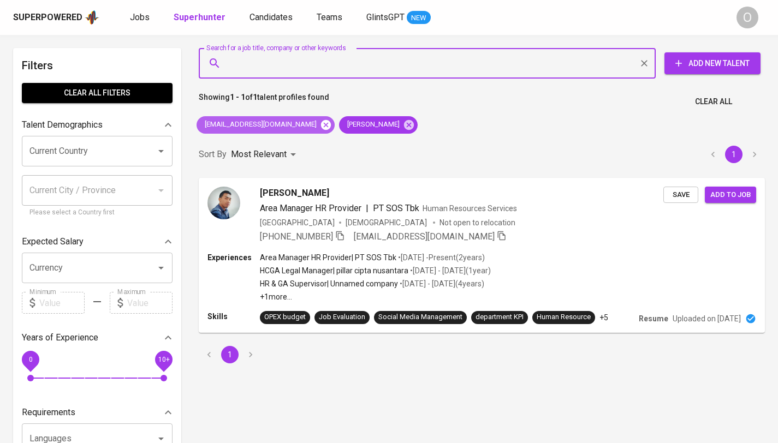
click at [321, 127] on icon at bounding box center [326, 125] width 10 height 10
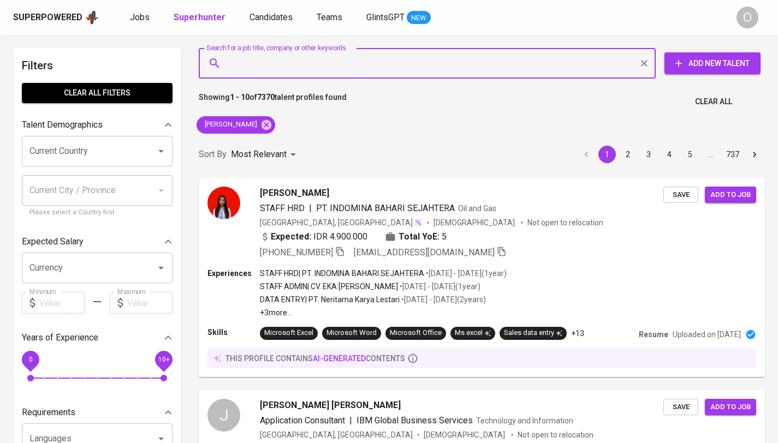
click at [340, 69] on input "Search for a job title, company or other keywords" at bounding box center [430, 63] width 409 height 21
paste input "dhezz.supriatna@yahoo.co.id"
type input "dhezz.supriatna@yahoo.co.id"
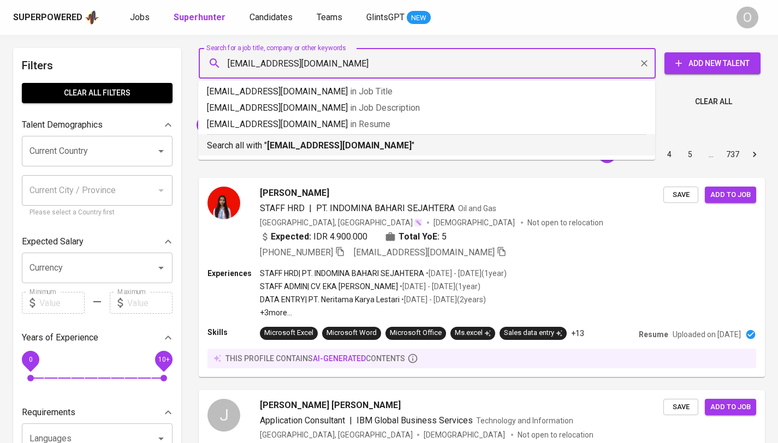
click at [294, 141] on b "dhezz.supriatna@yahoo.co.id" at bounding box center [339, 145] width 145 height 10
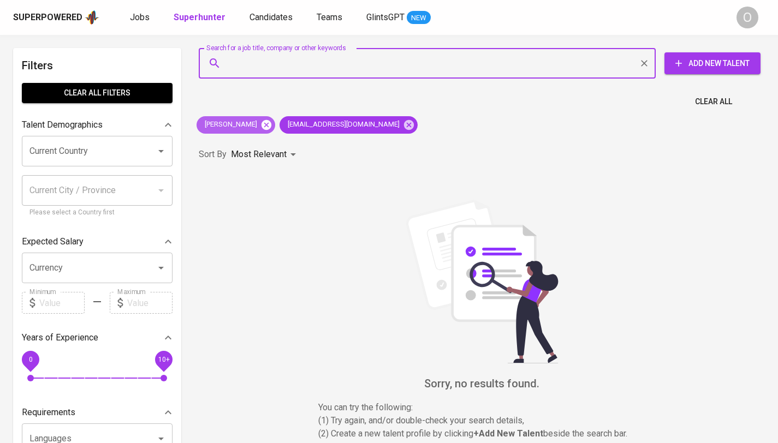
click at [271, 127] on icon at bounding box center [267, 125] width 10 height 10
click at [344, 62] on input "Search for a job title, company or other keywords" at bounding box center [430, 63] width 409 height 21
paste input "Arie Kriswaldi"
type input "Arie Kriswaldi"
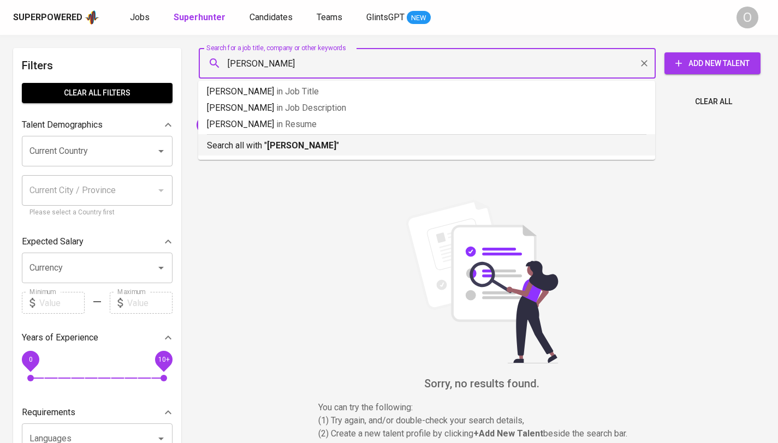
click at [284, 144] on b "Arie Kriswaldi" at bounding box center [301, 145] width 69 height 10
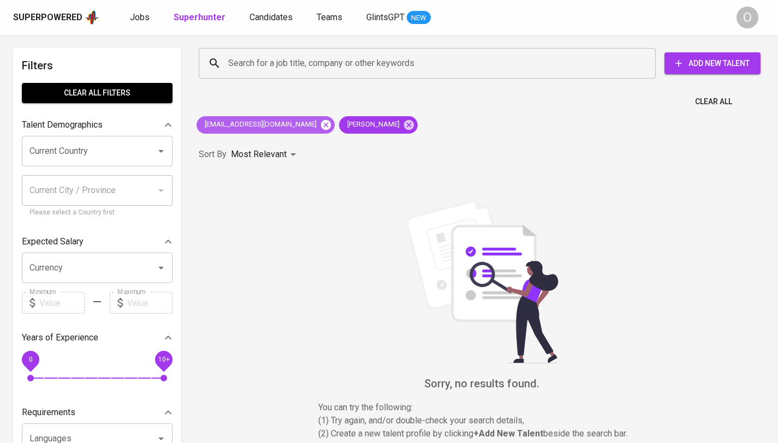
click at [321, 128] on icon at bounding box center [326, 125] width 10 height 10
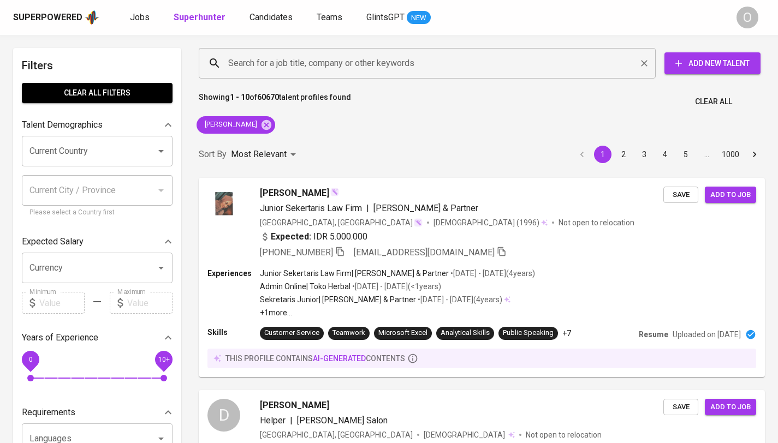
click at [321, 64] on input "Search for a job title, company or other keywords" at bounding box center [430, 63] width 409 height 21
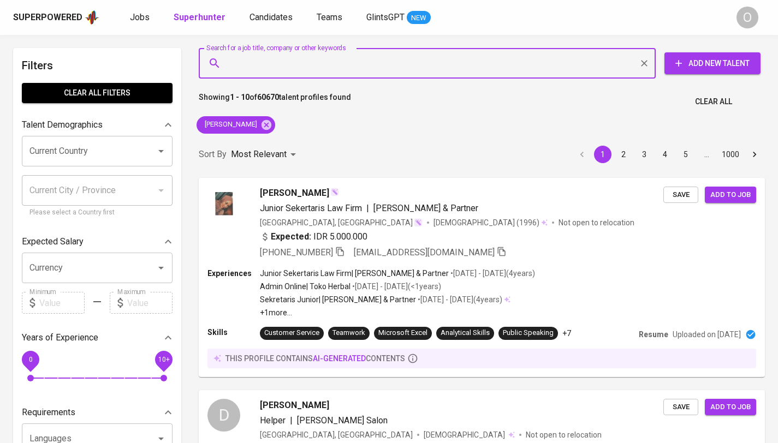
paste input "ekahaerunisa00@gmail.com"
type input "ekahaerunisa00@gmail.com"
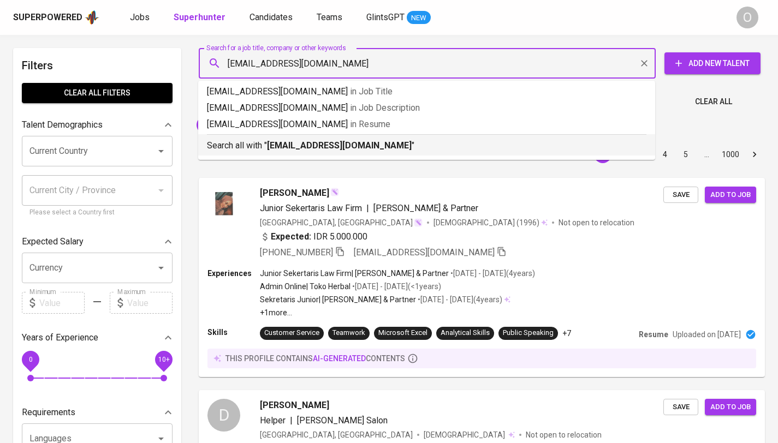
click at [304, 145] on b "ekahaerunisa00@gmail.com" at bounding box center [339, 145] width 145 height 10
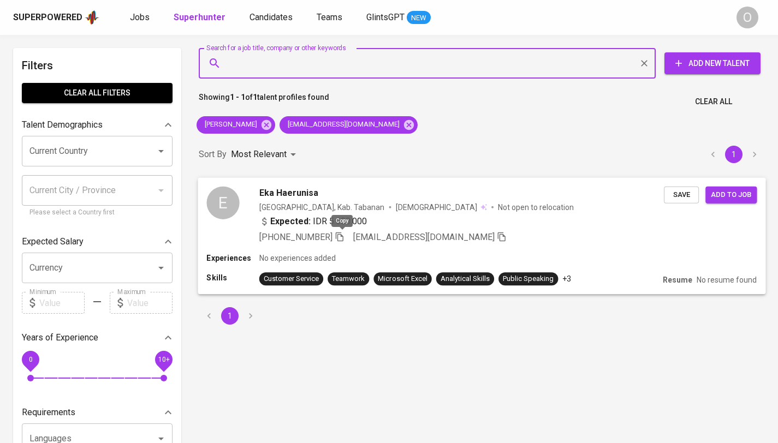
click at [340, 236] on icon "button" at bounding box center [340, 236] width 8 height 9
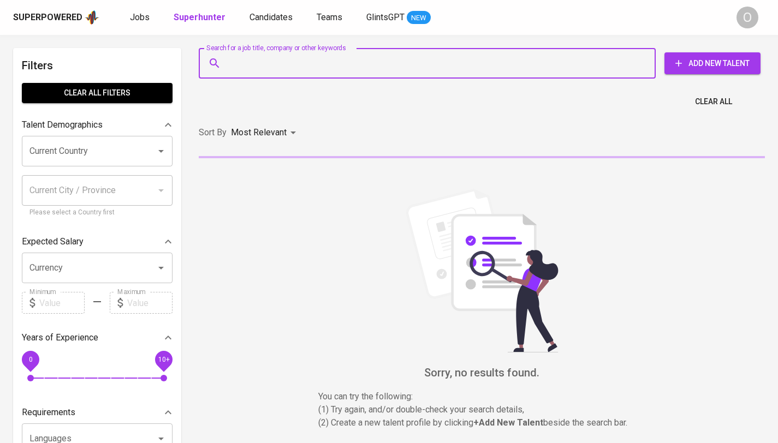
type input "[EMAIL_ADDRESS][DOMAIN_NAME]"
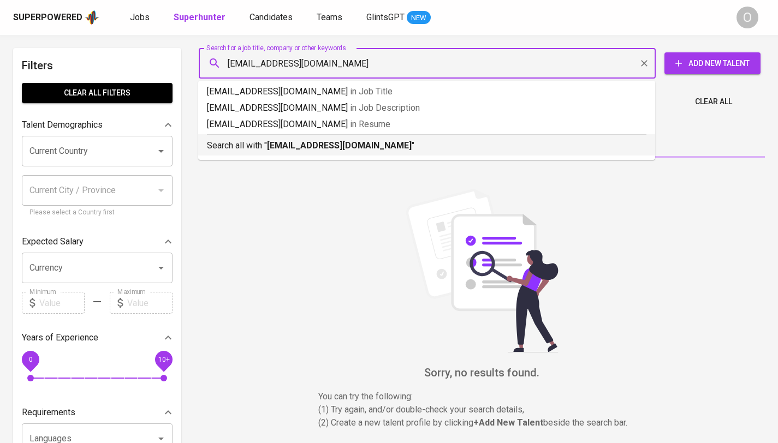
click at [258, 145] on p "Search all with " [EMAIL_ADDRESS][DOMAIN_NAME] "" at bounding box center [427, 145] width 440 height 13
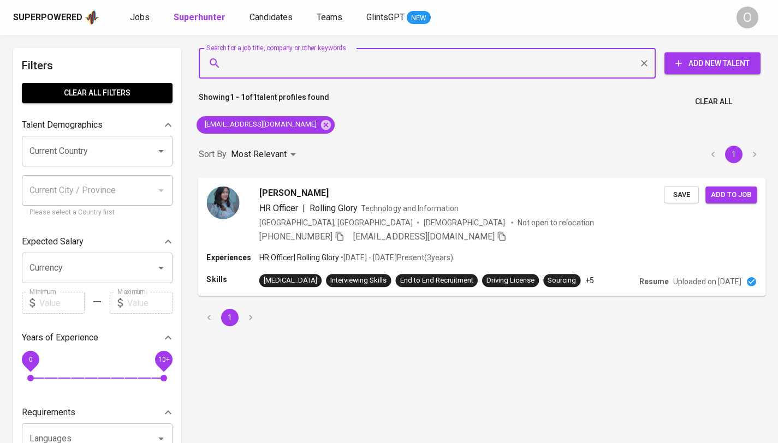
click at [335, 238] on icon "button" at bounding box center [340, 236] width 10 height 10
click at [429, 63] on input "Search for a job title, company or other keywords" at bounding box center [430, 63] width 409 height 21
paste input "[PERSON_NAME]"
type input "[PERSON_NAME]"
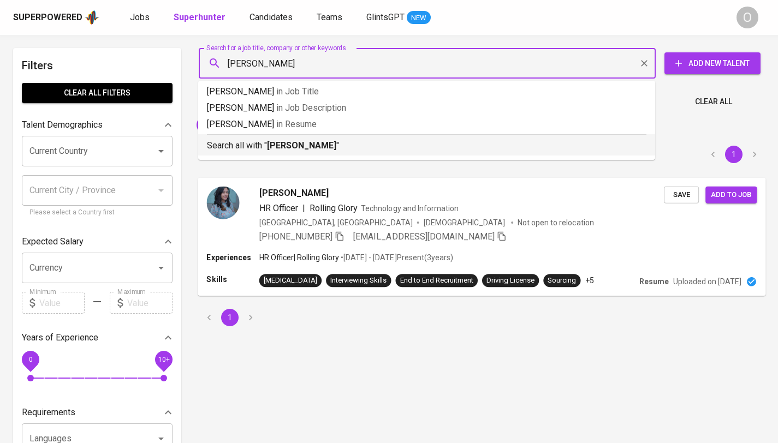
click at [288, 144] on b "[PERSON_NAME]" at bounding box center [301, 145] width 69 height 10
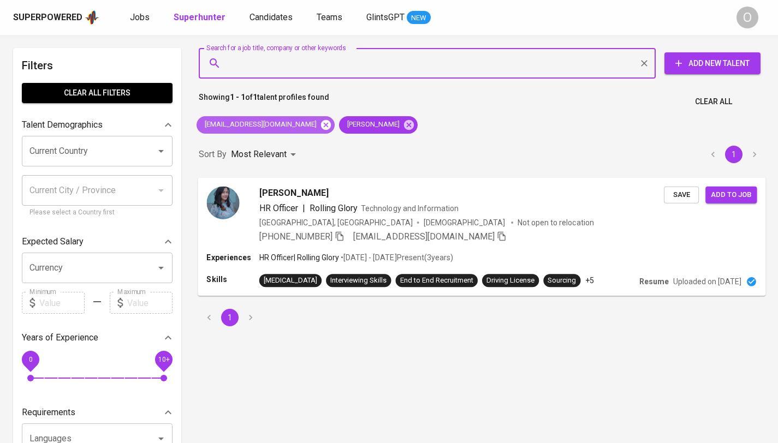
click at [320, 126] on icon at bounding box center [326, 125] width 12 height 12
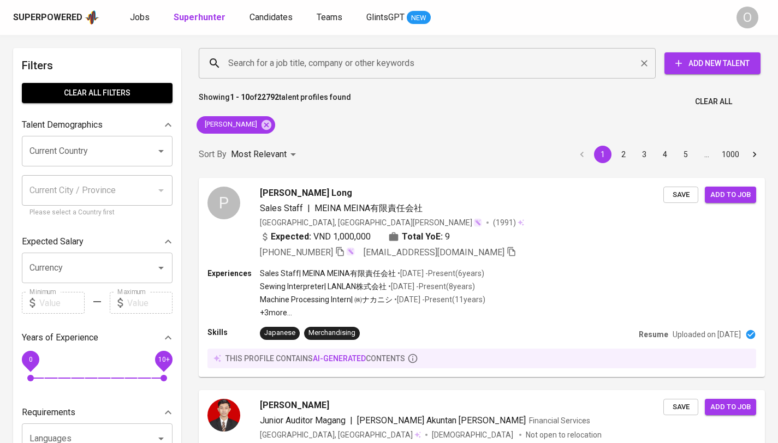
click at [316, 62] on input "Search for a job title, company or other keywords" at bounding box center [430, 63] width 409 height 21
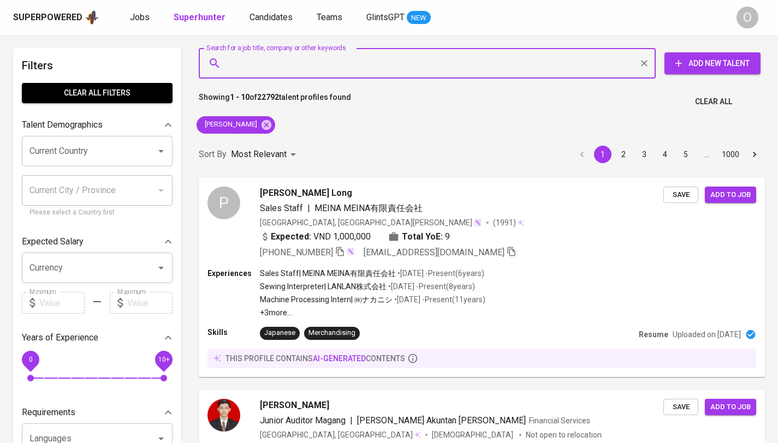
paste input "[EMAIL_ADDRESS][DOMAIN_NAME]"
type input "[EMAIL_ADDRESS][DOMAIN_NAME]"
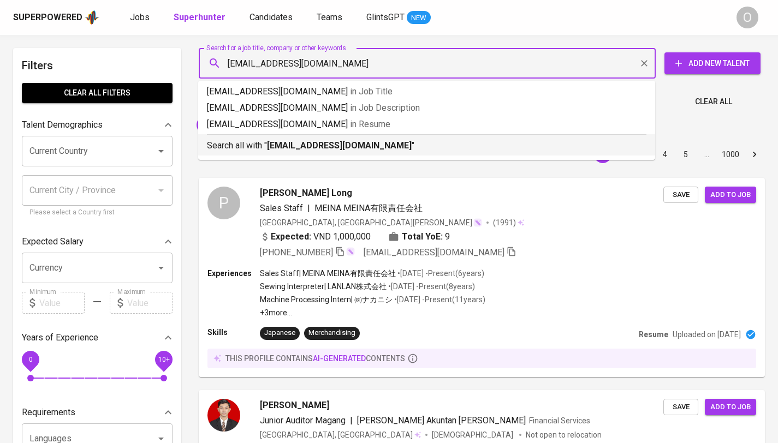
click at [295, 144] on b "[EMAIL_ADDRESS][DOMAIN_NAME]" at bounding box center [339, 145] width 145 height 10
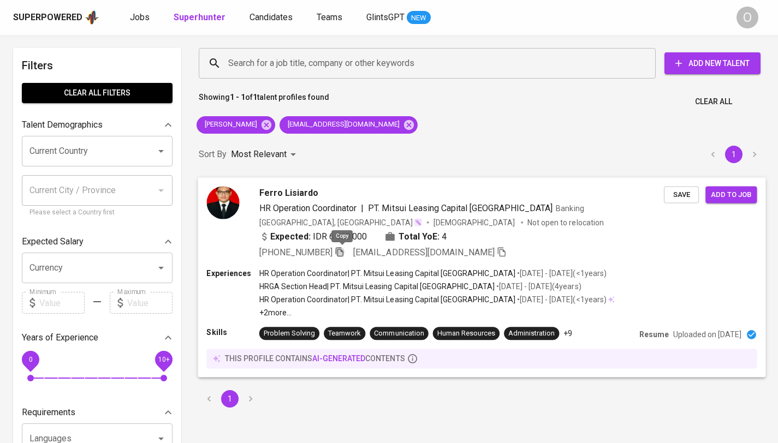
click at [340, 249] on icon "button" at bounding box center [340, 251] width 8 height 9
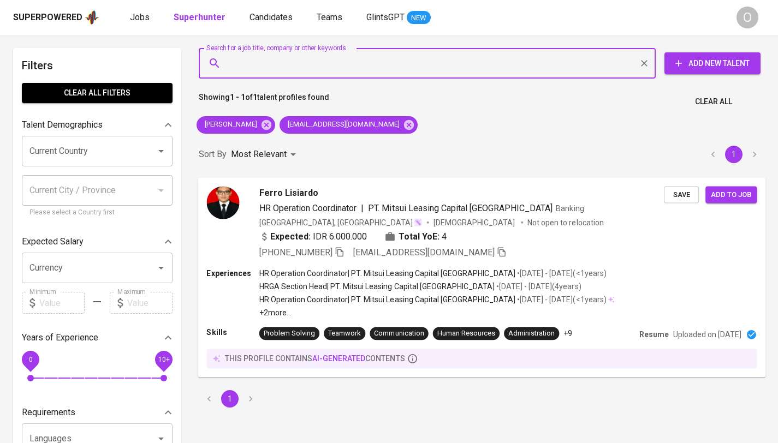
click at [337, 66] on input "Search for a job title, company or other keywords" at bounding box center [430, 63] width 409 height 21
paste input "[PERSON_NAME]"
type input "[PERSON_NAME]"
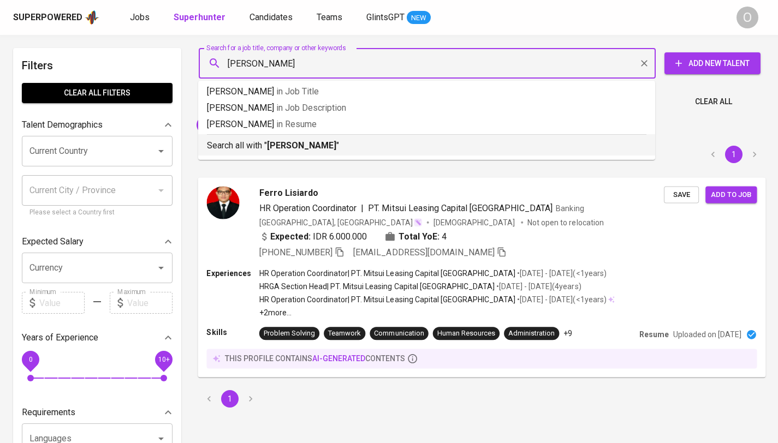
click at [280, 140] on p "Search all with " [PERSON_NAME] "" at bounding box center [427, 145] width 440 height 13
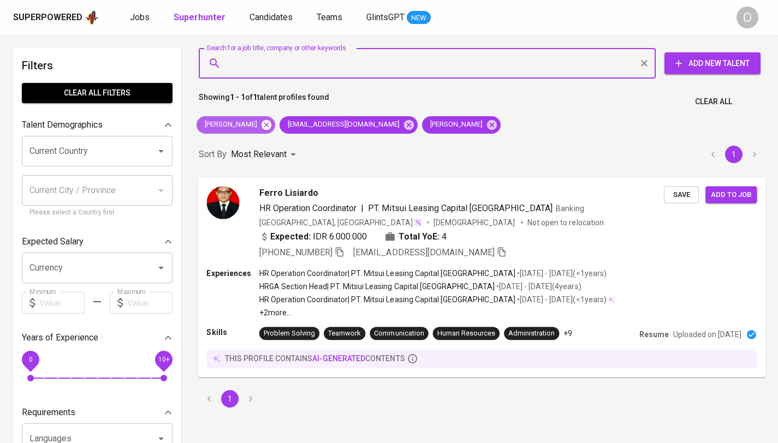
click at [262, 127] on icon at bounding box center [267, 125] width 10 height 10
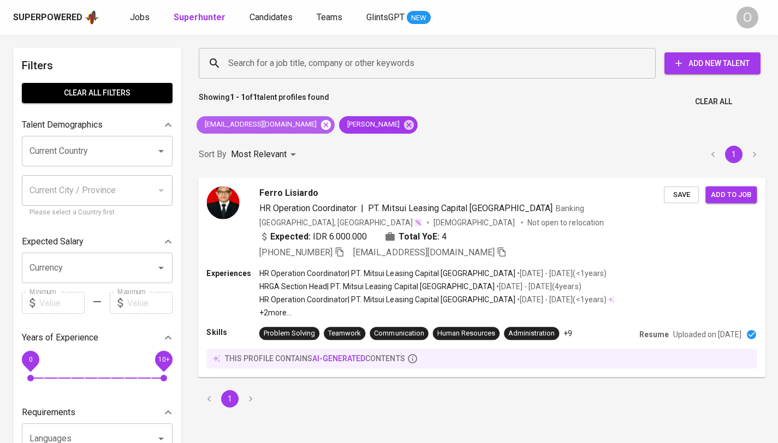
click at [320, 125] on icon at bounding box center [326, 125] width 12 height 12
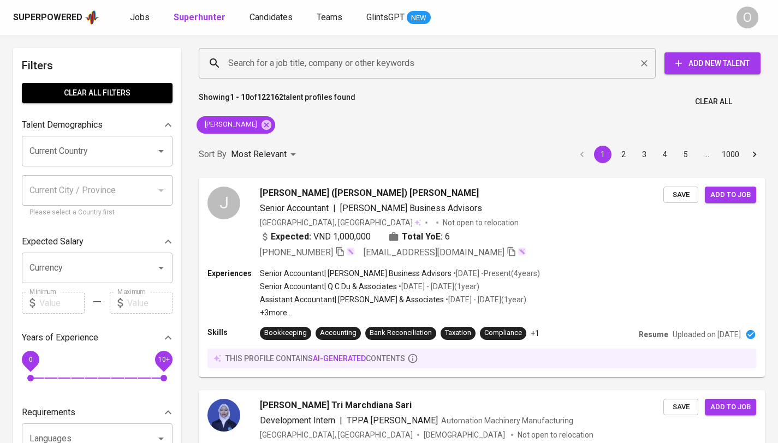
click at [285, 58] on input "Search for a job title, company or other keywords" at bounding box center [430, 63] width 409 height 21
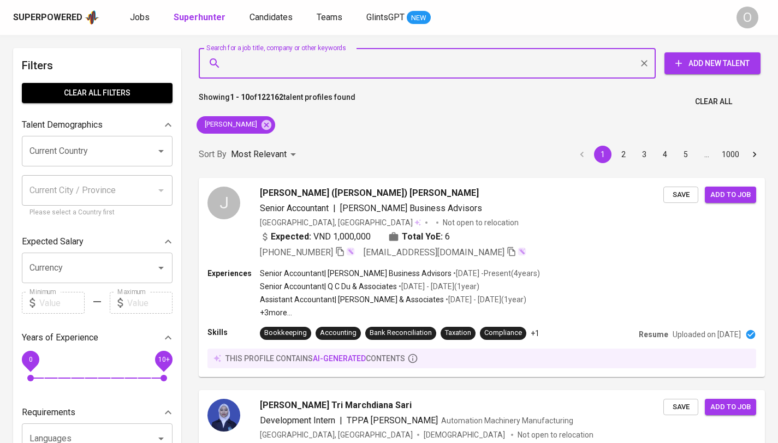
paste input "Vriando [PERSON_NAME]"
type input "Vriando [PERSON_NAME]"
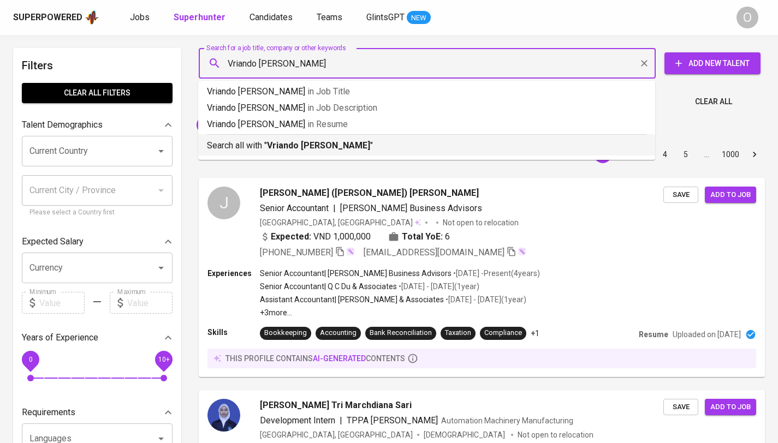
click at [297, 141] on b "Vriando [PERSON_NAME]" at bounding box center [318, 145] width 103 height 10
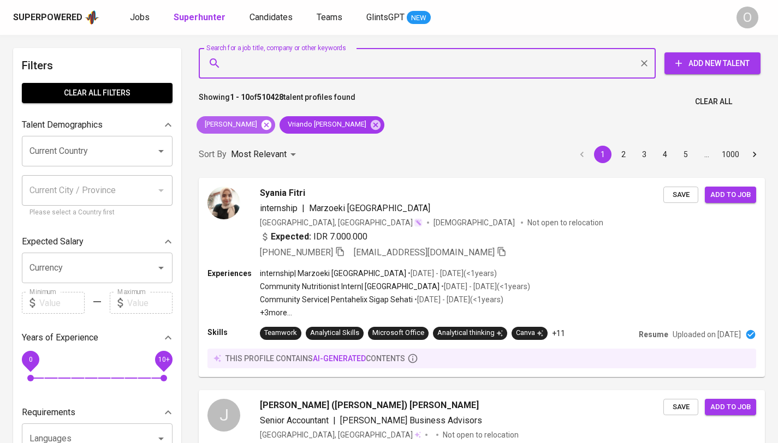
click at [272, 124] on icon at bounding box center [266, 125] width 12 height 12
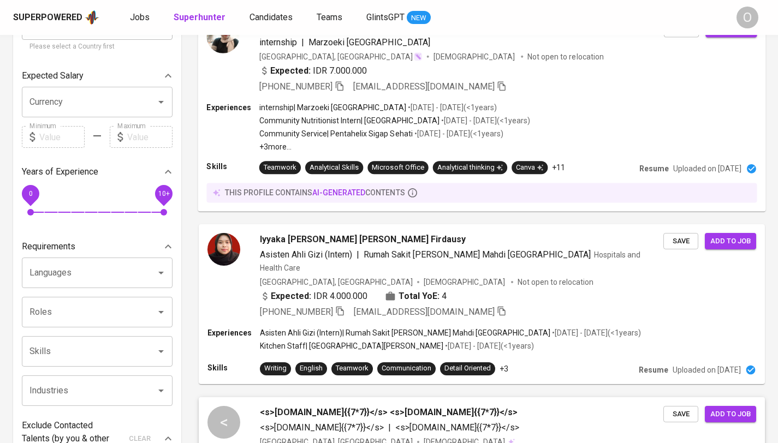
scroll to position [56, 0]
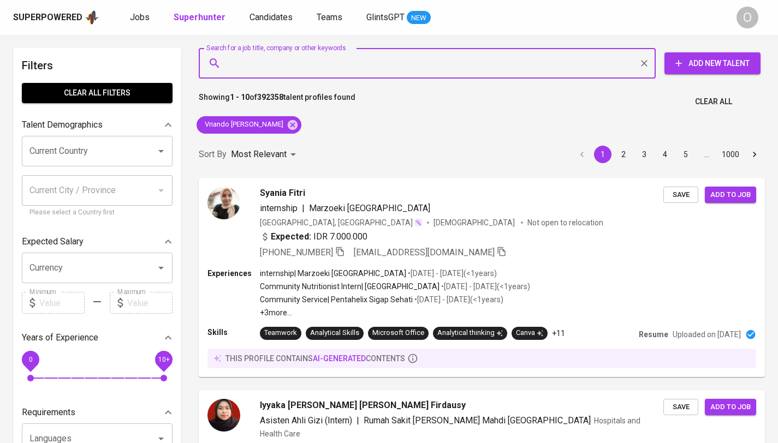
click at [262, 64] on input "Search for a job title, company or other keywords" at bounding box center [430, 63] width 409 height 21
paste input "[PERSON_NAME]"
type input "[PERSON_NAME]"
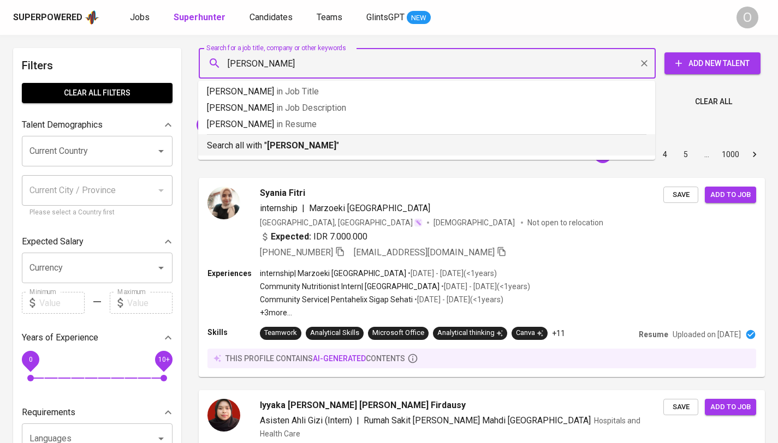
click at [251, 149] on p "Search all with " [PERSON_NAME] "" at bounding box center [427, 145] width 440 height 13
click at [251, 147] on div "Most Relevant" at bounding box center [265, 155] width 69 height 20
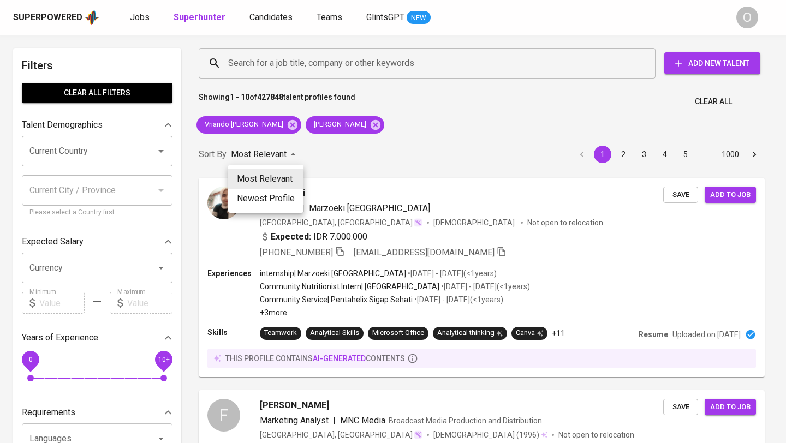
click at [266, 123] on div at bounding box center [393, 221] width 786 height 443
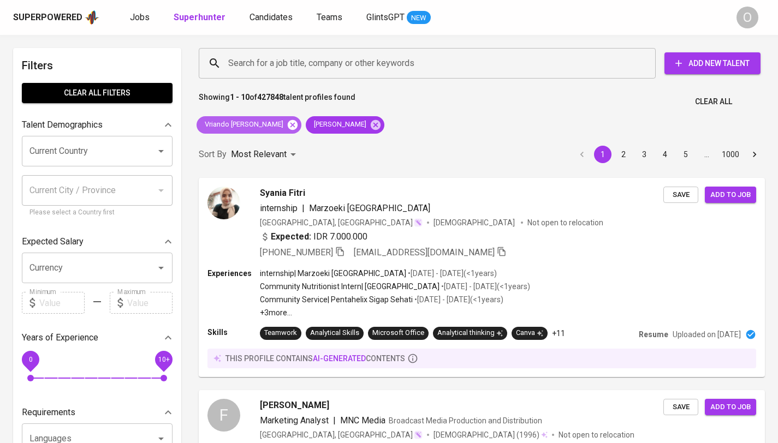
click at [287, 123] on icon at bounding box center [293, 125] width 12 height 12
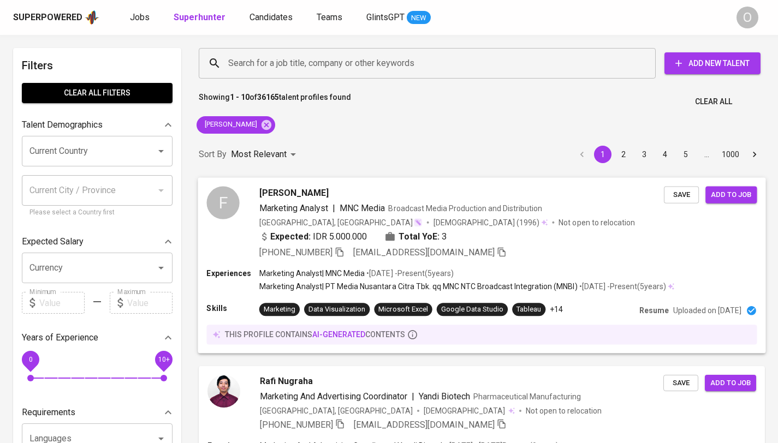
click at [340, 256] on icon "button" at bounding box center [340, 252] width 10 height 10
click at [333, 57] on input "Search for a job title, company or other keywords" at bounding box center [430, 63] width 409 height 21
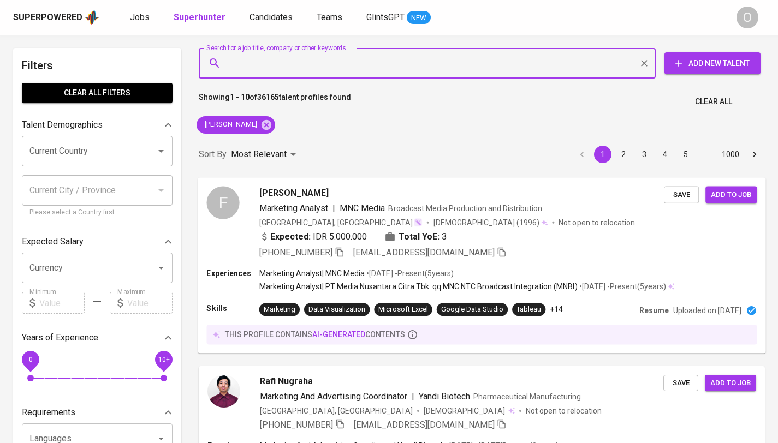
paste input "[PERSON_NAME] [PERSON_NAME]"
type input "Indra Putra Gunawan"
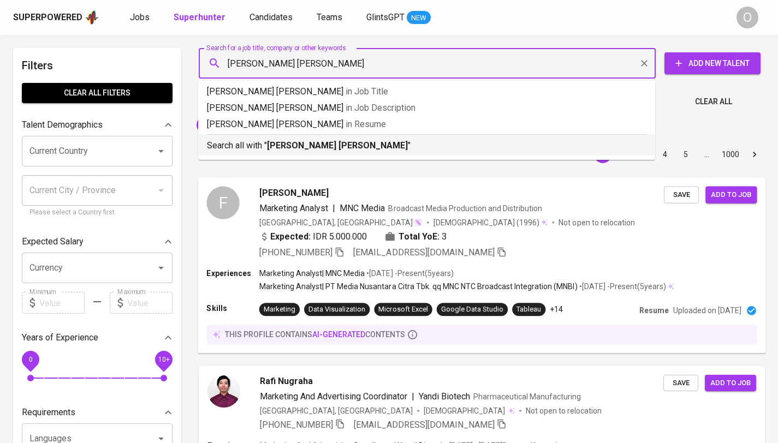
click at [284, 144] on b "Indra Putra Gunawan" at bounding box center [337, 145] width 141 height 10
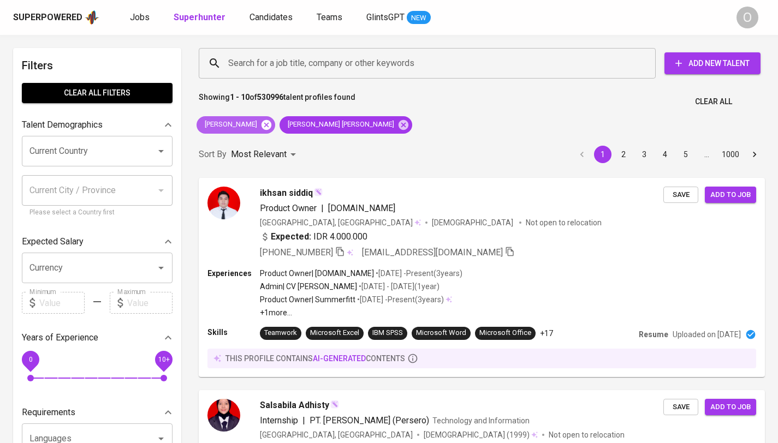
click at [260, 125] on icon at bounding box center [266, 125] width 12 height 12
click at [325, 65] on input "Search for a job title, company or other keywords" at bounding box center [430, 63] width 409 height 21
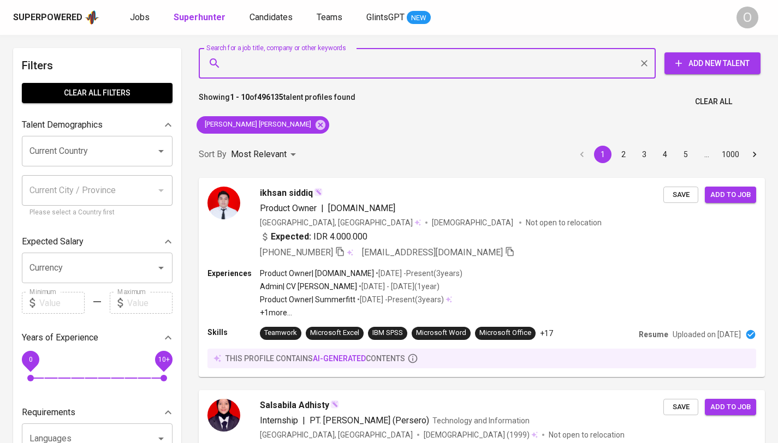
paste input "defianian@gmail.com"
type input "defianian@gmail.com"
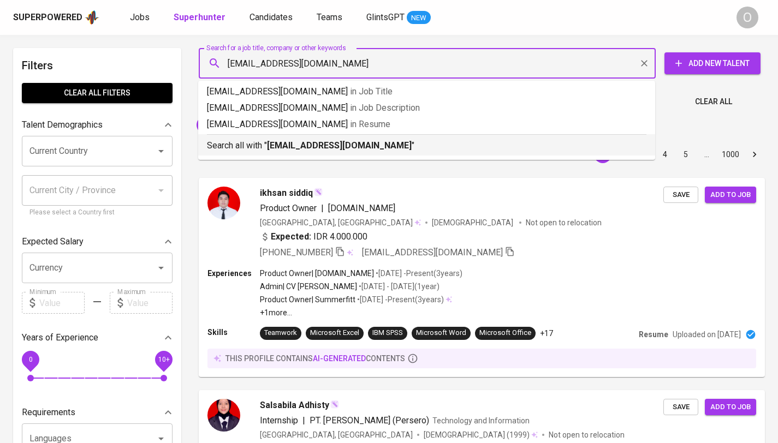
click at [257, 149] on p "Search all with " defianian@gmail.com "" at bounding box center [427, 145] width 440 height 13
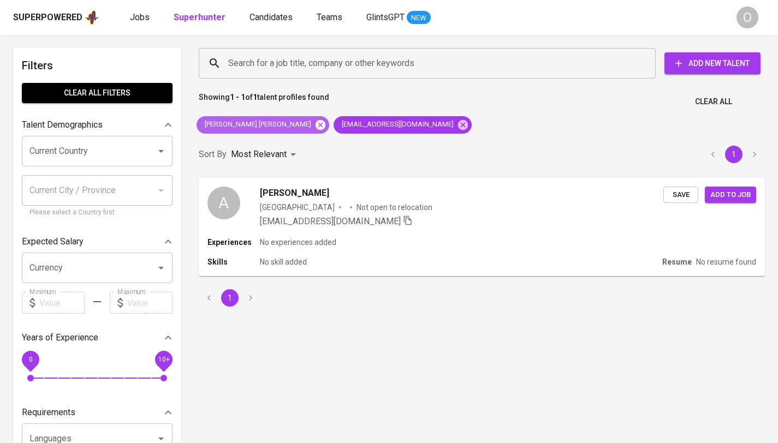
click at [316, 125] on icon at bounding box center [321, 125] width 10 height 10
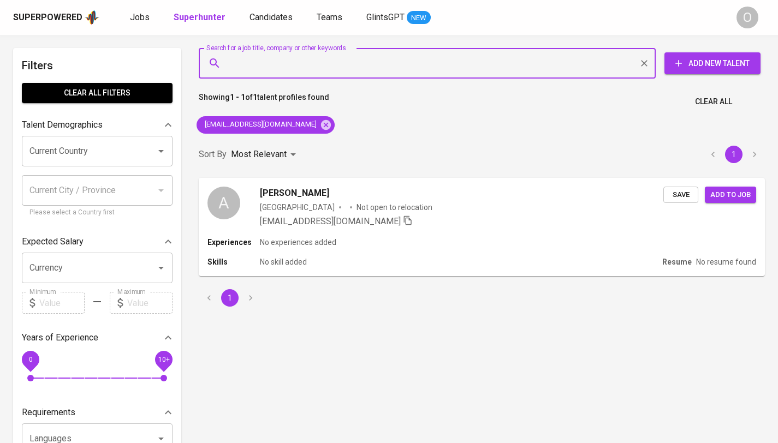
click at [278, 64] on input "Search for a job title, company or other keywords" at bounding box center [430, 63] width 409 height 21
paste input "Rastati Kusuma H"
type input "Rastati Kusuma H"
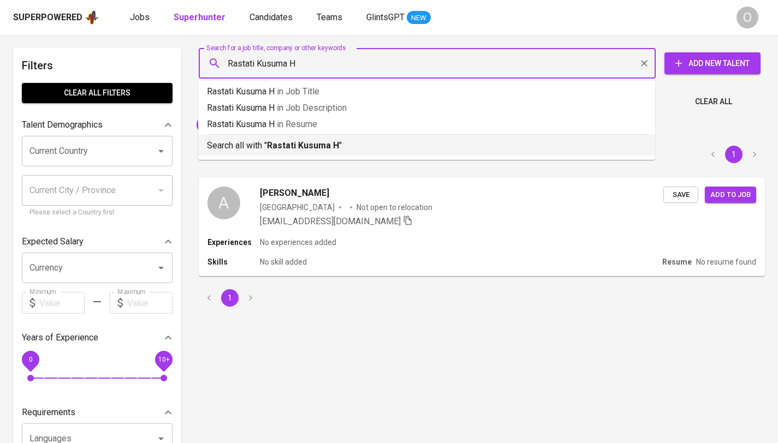
click at [270, 151] on p "Search all with " Rastati Kusuma H "" at bounding box center [427, 145] width 440 height 13
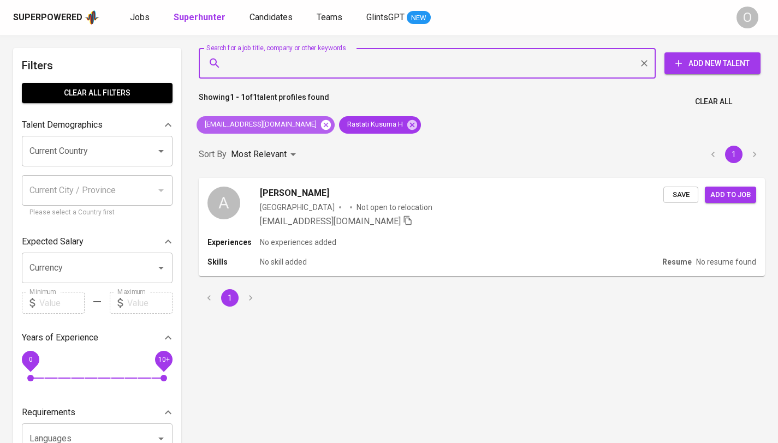
click at [321, 126] on icon at bounding box center [326, 125] width 10 height 10
